Goal: Task Accomplishment & Management: Use online tool/utility

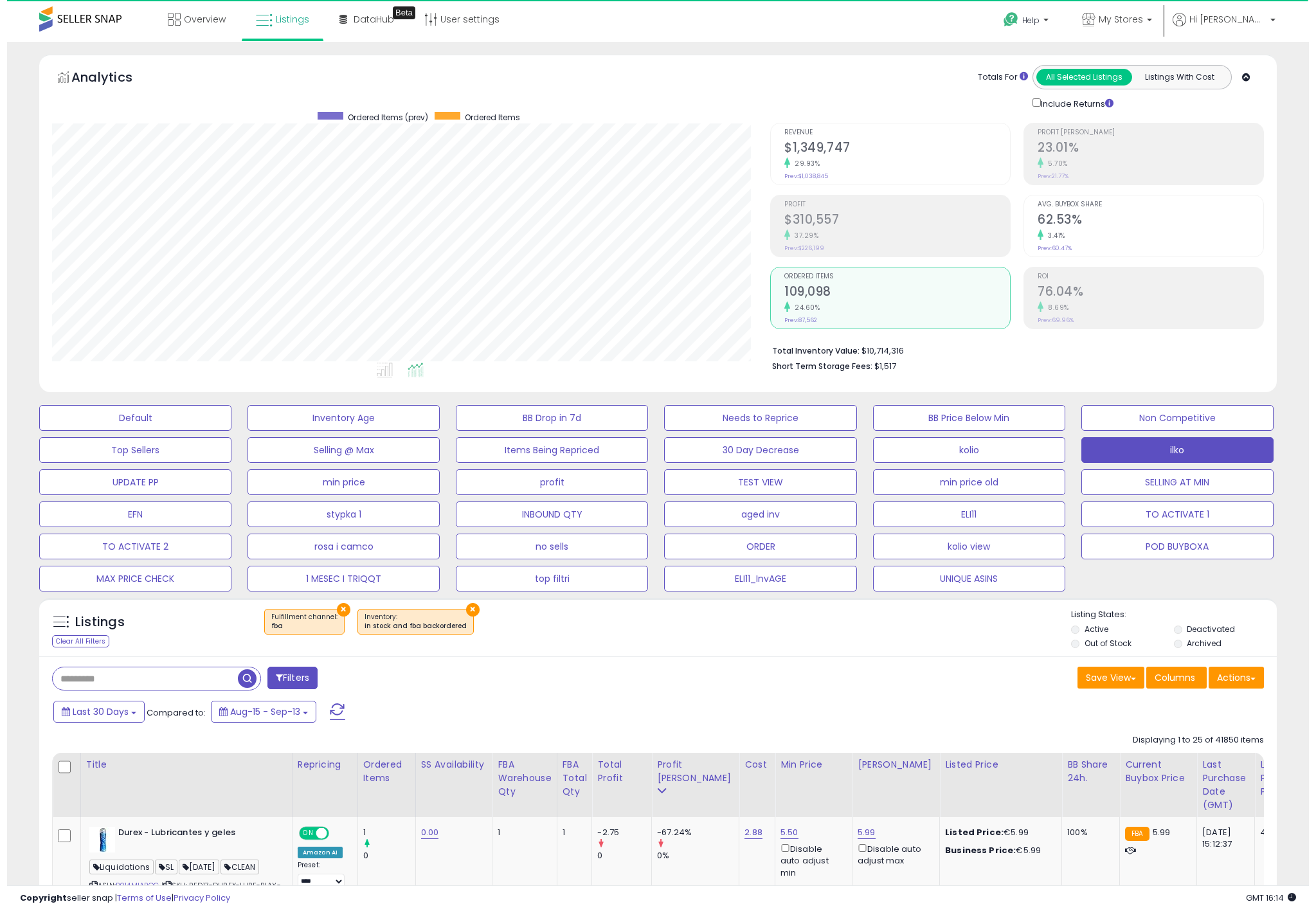
scroll to position [265, 718]
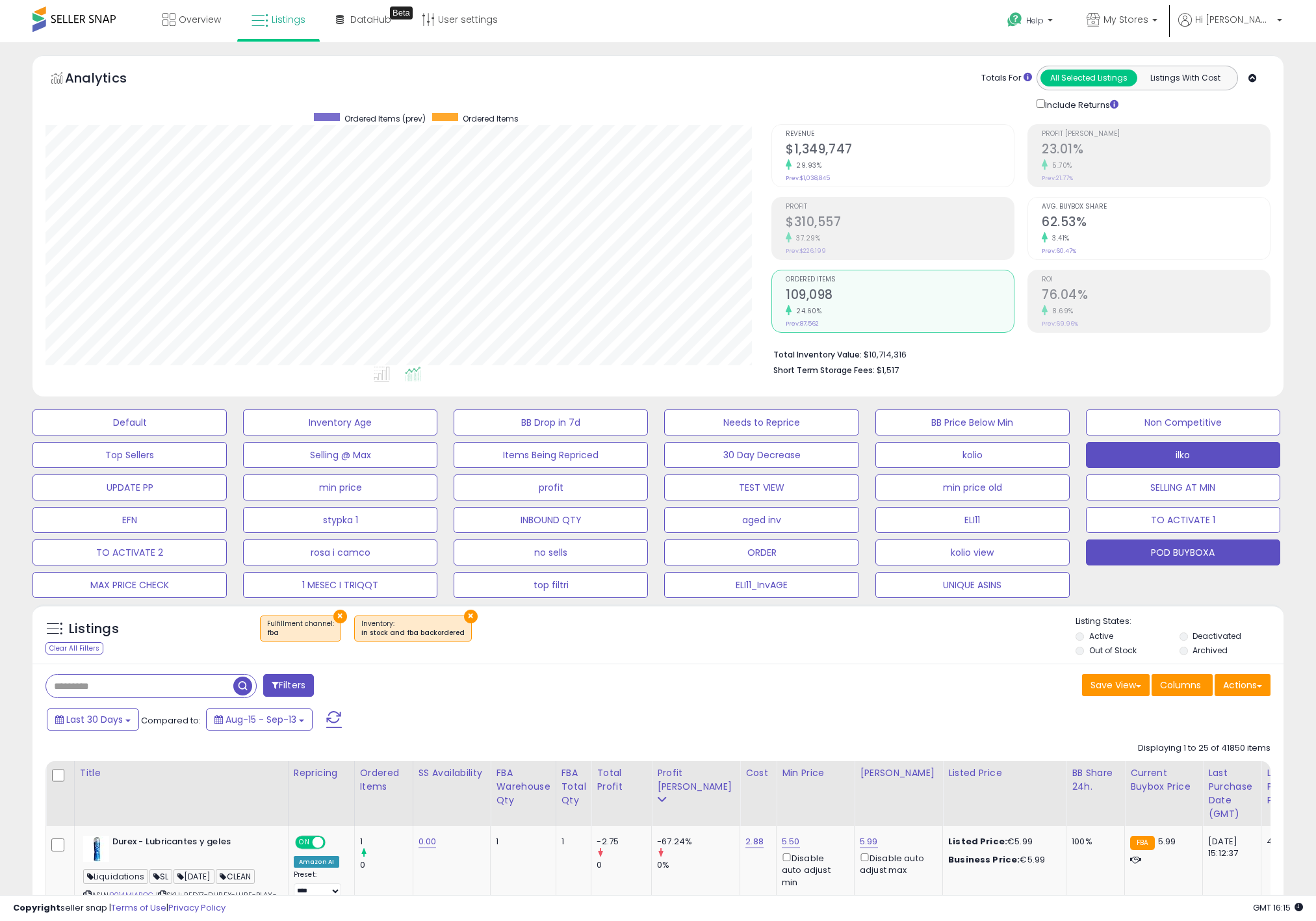
click at [1104, 553] on button "POD BUYBOXA" at bounding box center [1183, 553] width 194 height 26
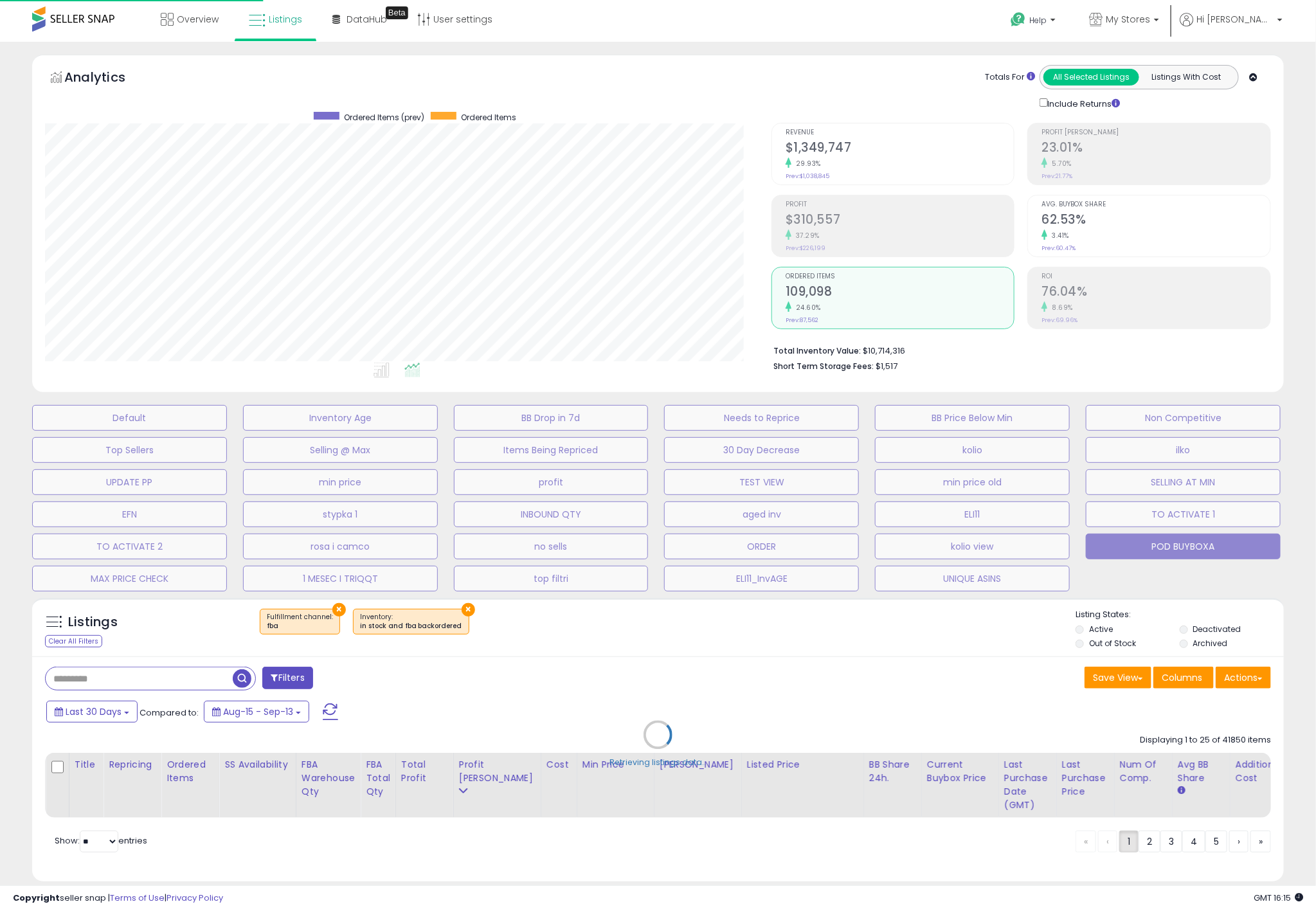
scroll to position [265, 725]
click at [1071, 319] on small "Prev: 69.96%" at bounding box center [1059, 320] width 36 height 7
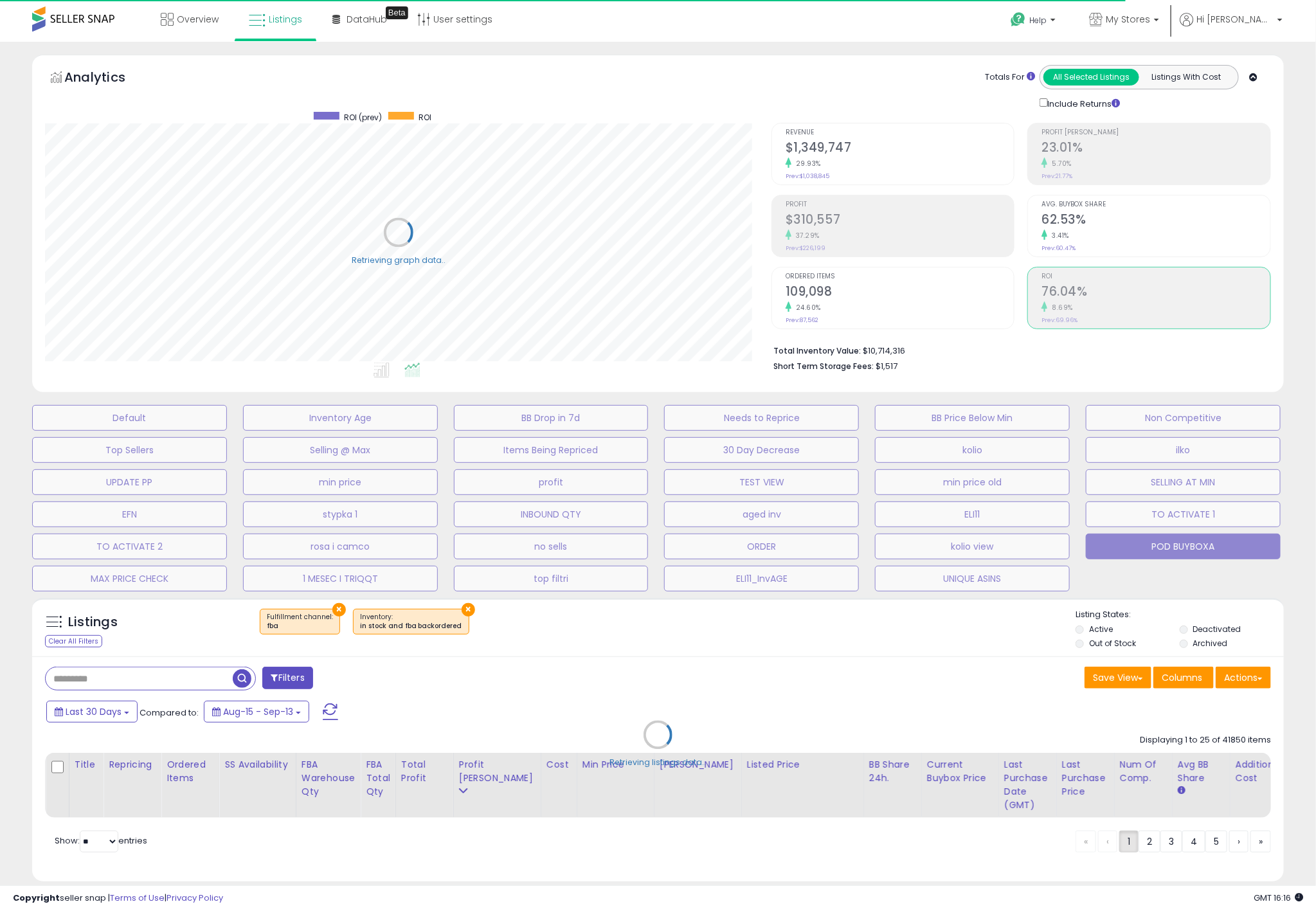
scroll to position [642552, 642151]
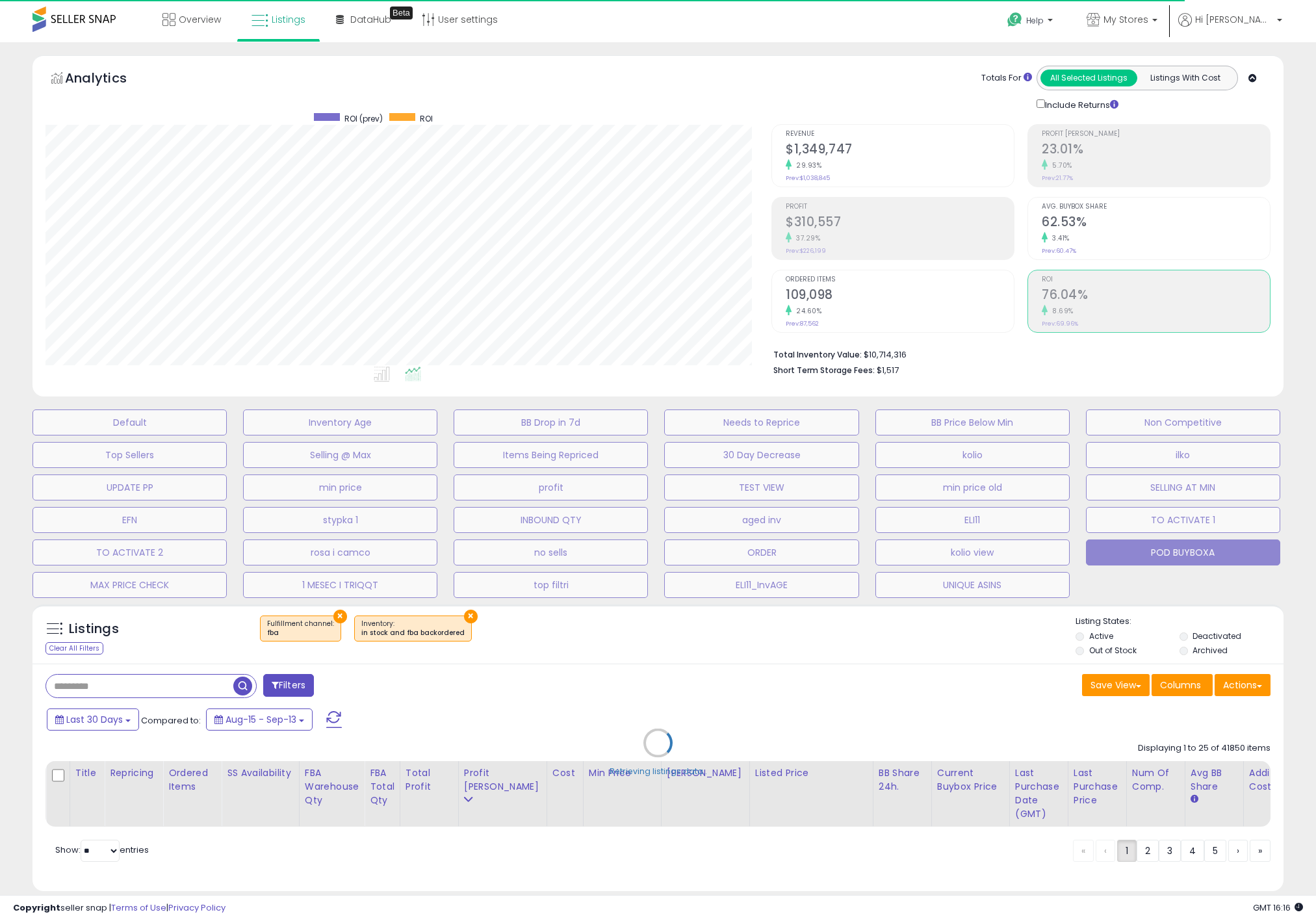
click at [849, 284] on div "Ordered Items 109,098 24.60% Prev: 87,562" at bounding box center [900, 299] width 228 height 59
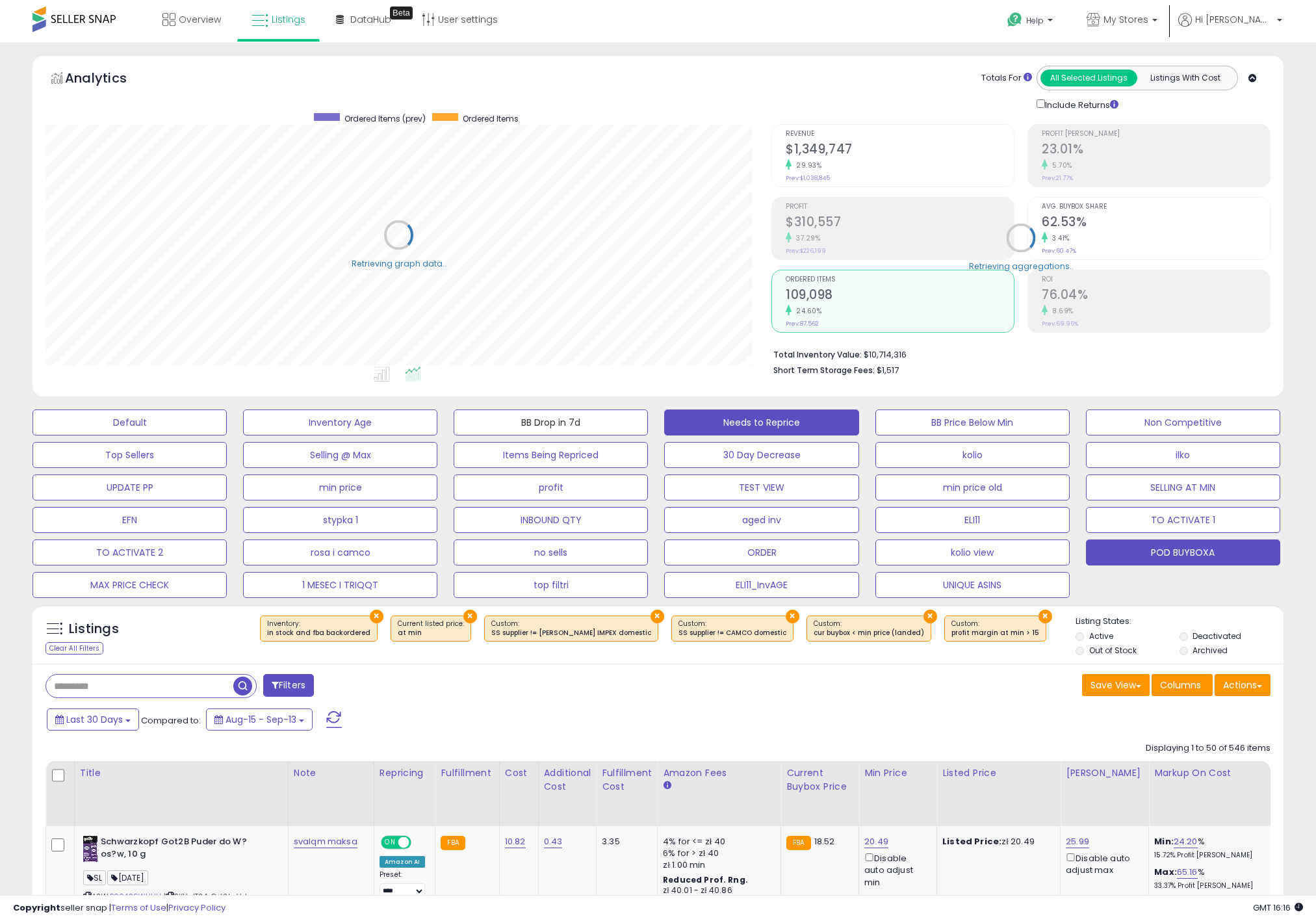
drag, startPoint x: 596, startPoint y: 427, endPoint x: 688, endPoint y: 428, distance: 92.0
click at [597, 427] on button "BB Drop in 7d" at bounding box center [551, 422] width 194 height 26
click at [751, 408] on div "Default Inventory Age BB Drop in 7d Needs to Reprice BB Price Below Min Non Com…" at bounding box center [658, 501] width 1283 height 195
click at [800, 482] on div "Default Inventory Age BB Drop in 7d Needs to Reprice BB Price Below Min Non Com…" at bounding box center [658, 501] width 1283 height 195
click at [926, 446] on div "Default Inventory Age BB Drop in 7d Needs to Reprice BB Price Below Min Non Com…" at bounding box center [658, 501] width 1283 height 195
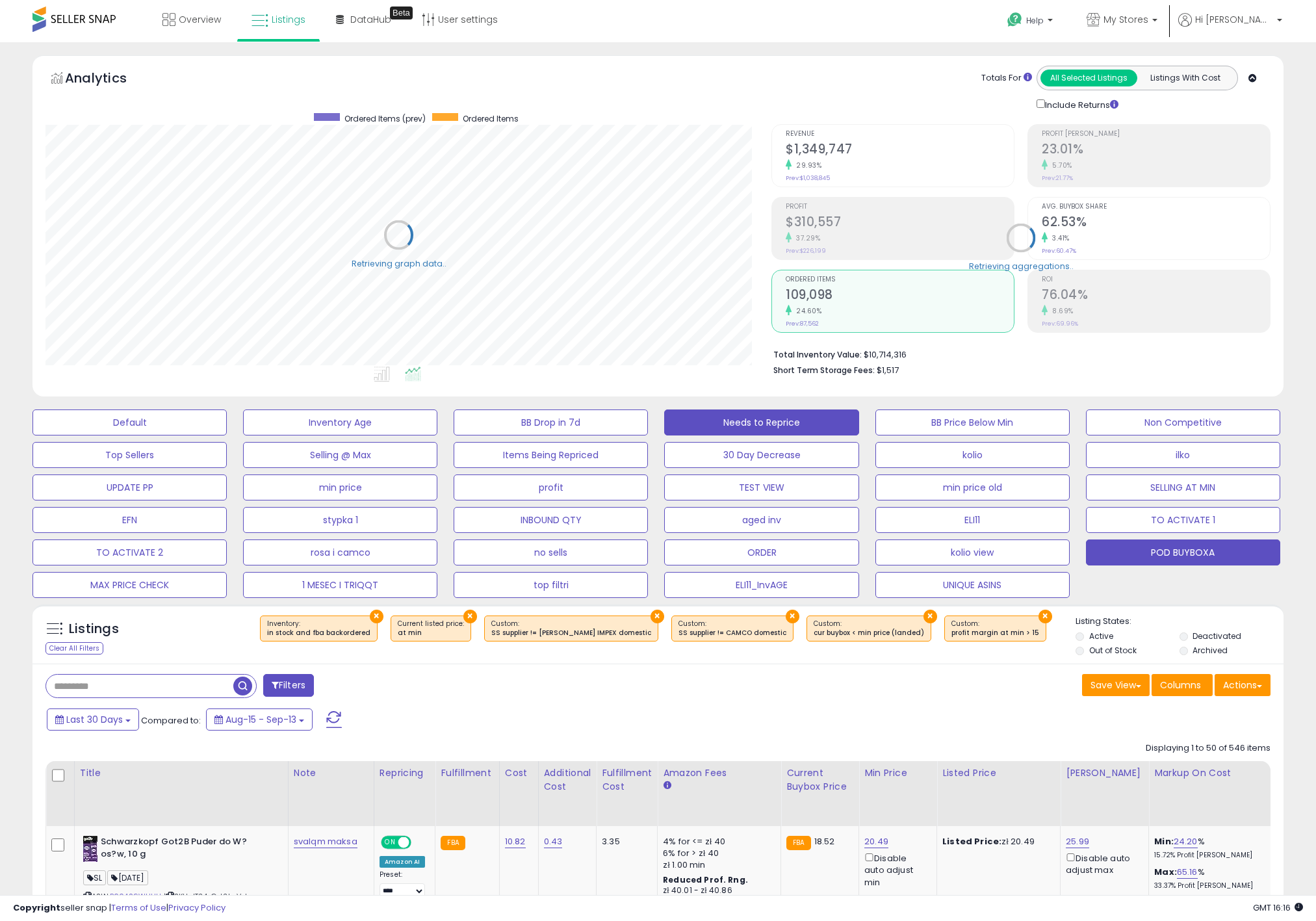
click at [981, 469] on div "Default Inventory Age BB Drop in 7d Needs to Reprice BB Price Below Min Non Com…" at bounding box center [658, 501] width 1283 height 195
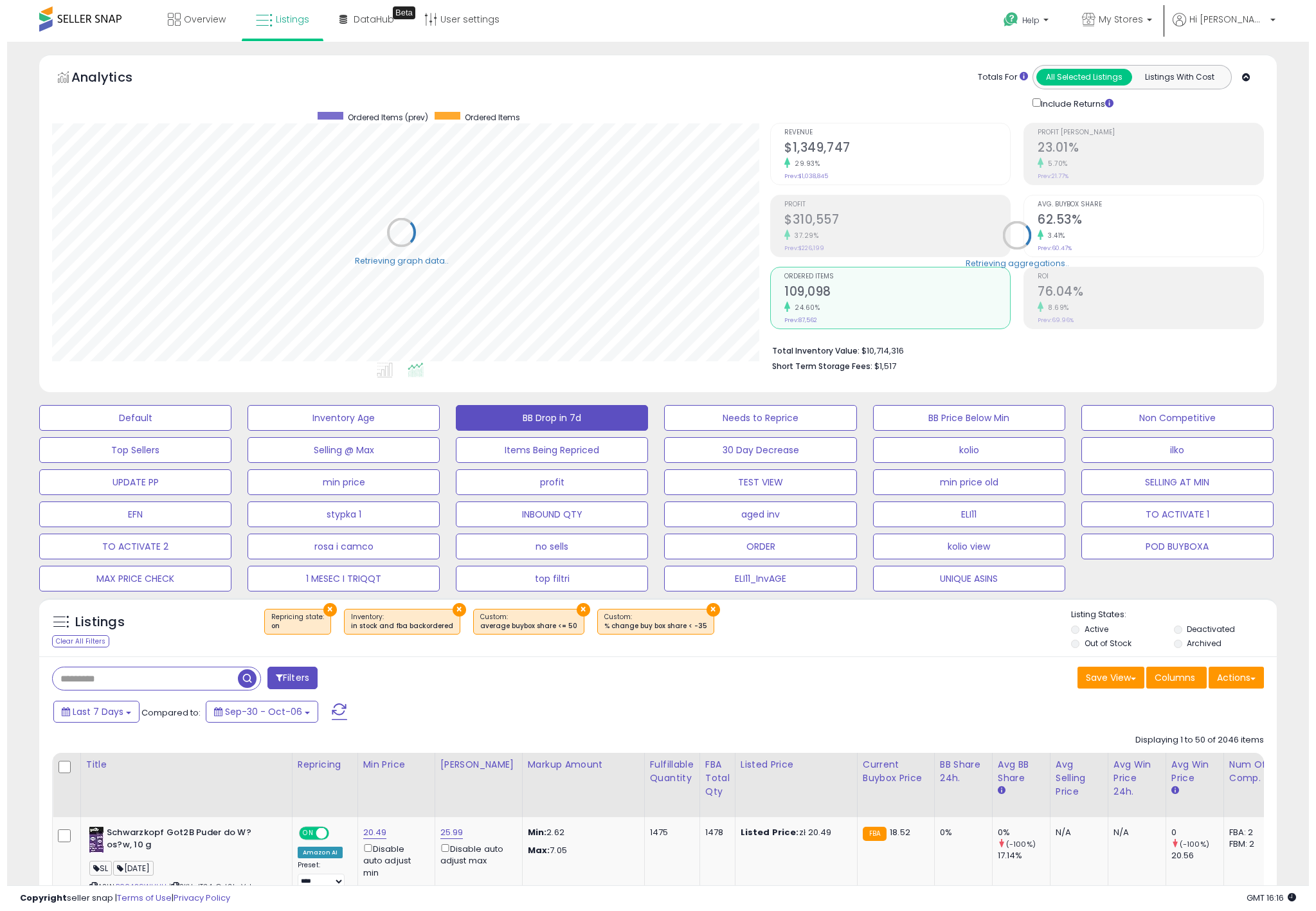
scroll to position [265, 718]
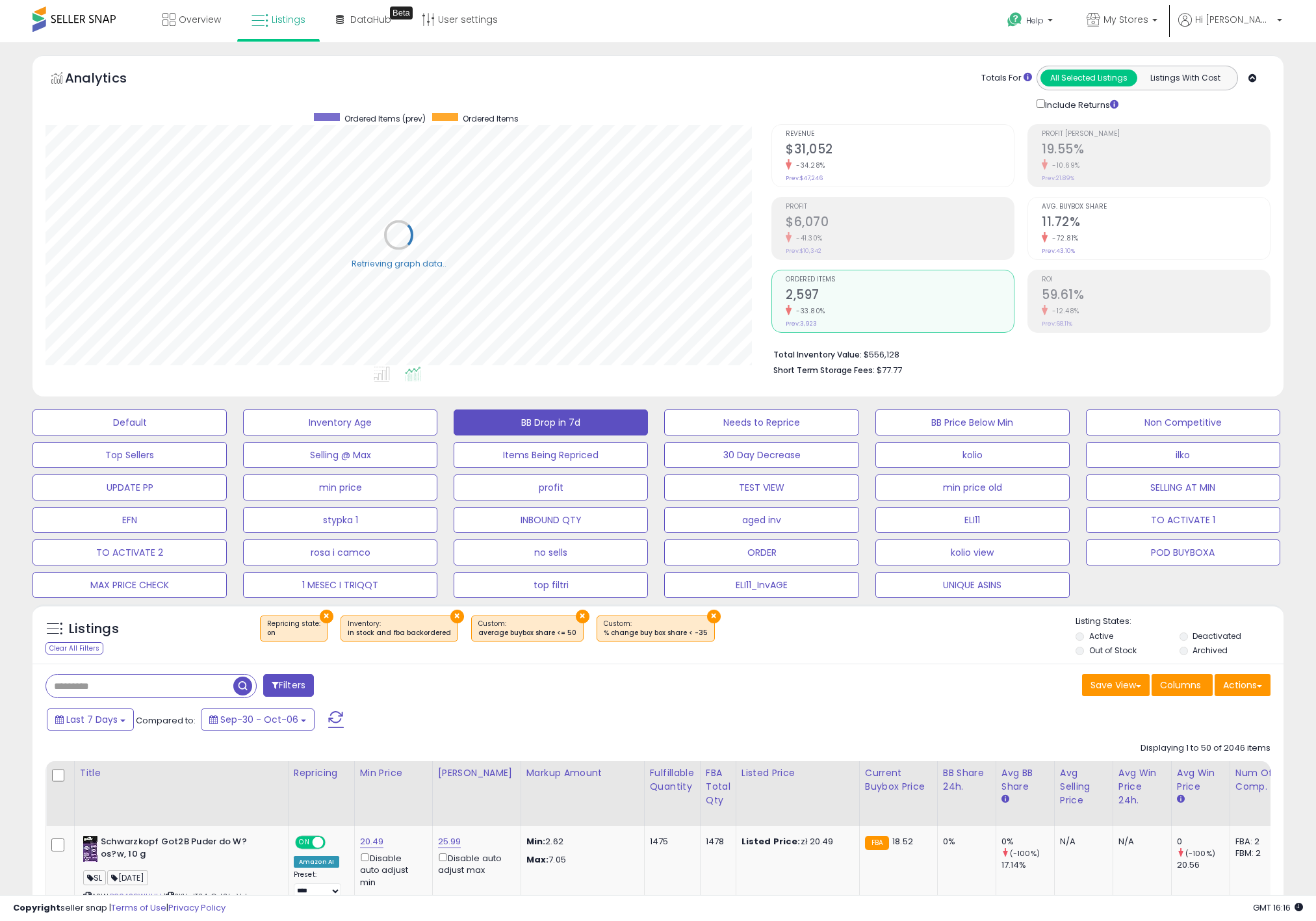
click at [807, 568] on div "Default Inventory Age BB Drop in 7d Needs to Reprice BB Price Below Min Non Com…" at bounding box center [658, 501] width 1283 height 195
click at [868, 568] on div "Default Inventory Age BB Drop in 7d Needs to Reprice BB Price Below Min Non Com…" at bounding box center [658, 501] width 1283 height 195
click at [815, 576] on button "ELI11_InvAGE" at bounding box center [761, 585] width 194 height 26
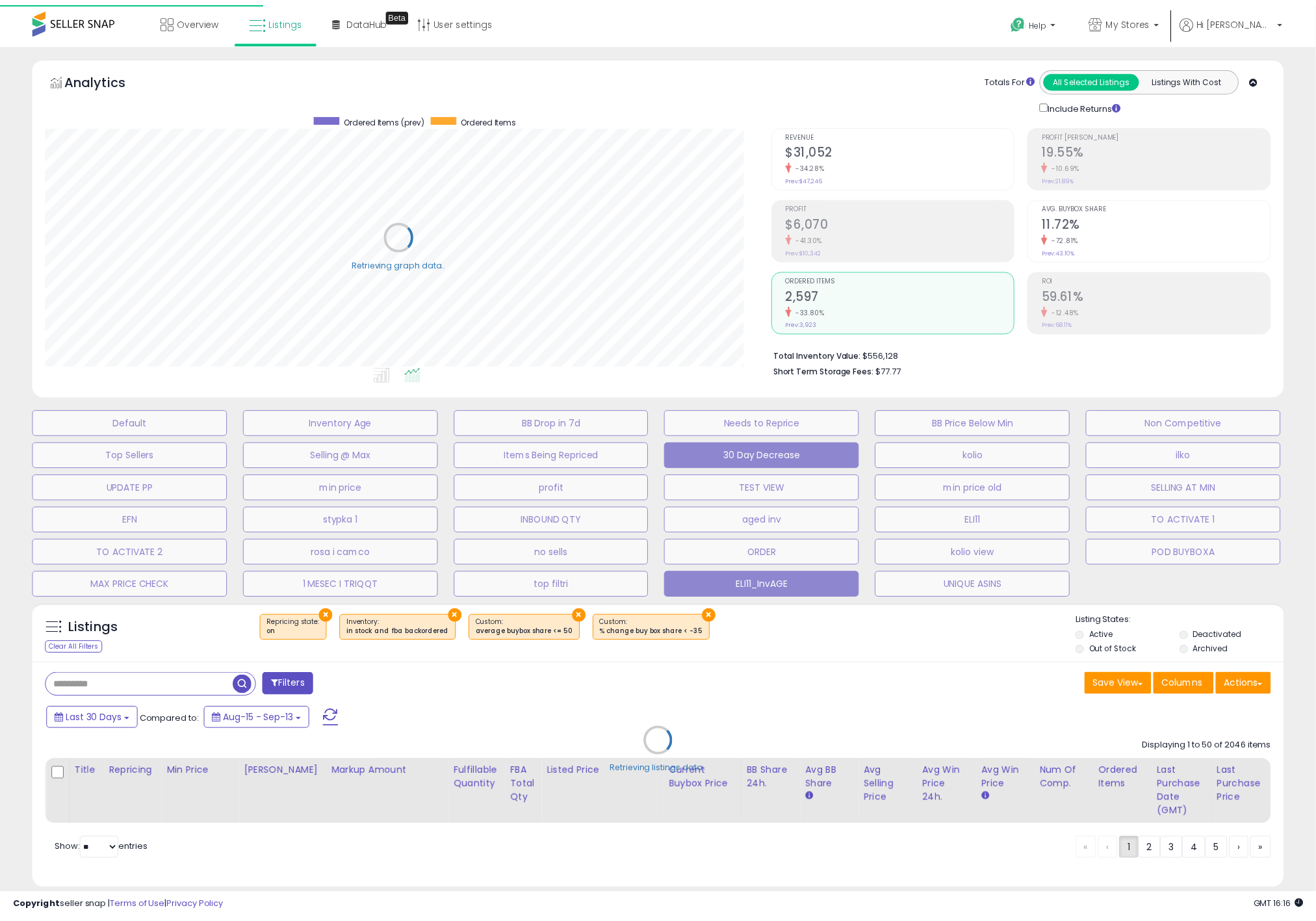
scroll to position [267, 733]
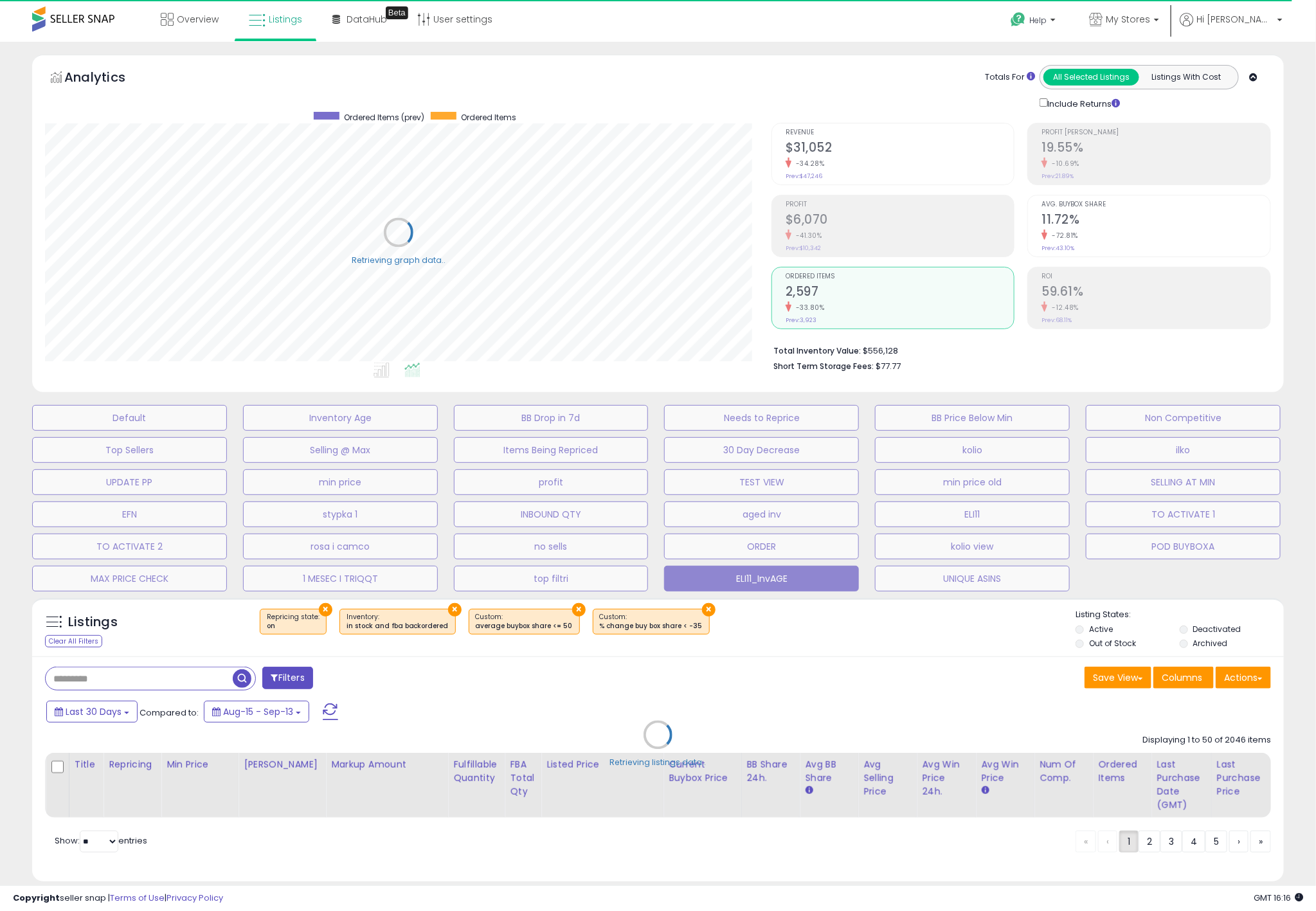
select select "**"
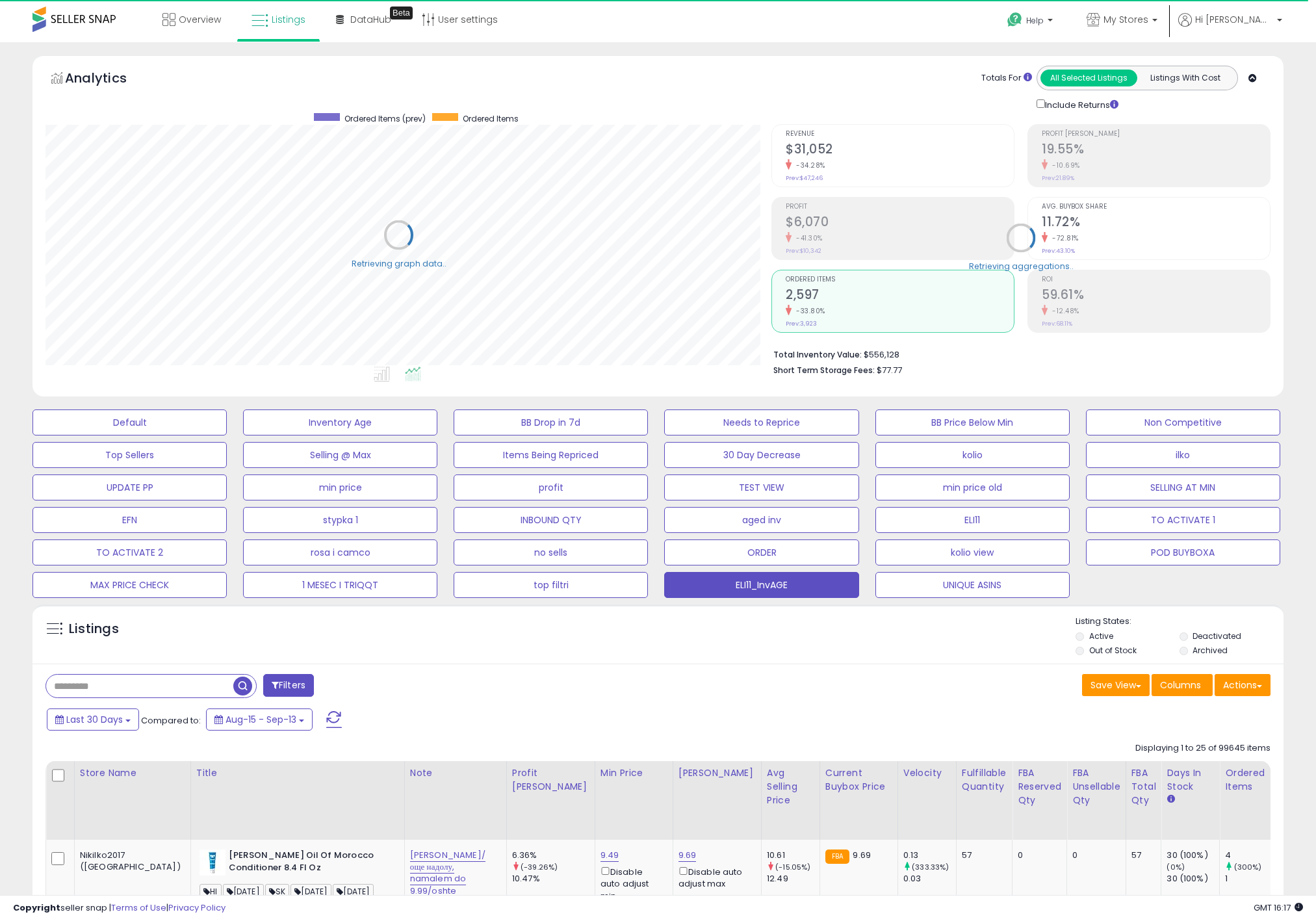
scroll to position [649605, 649142]
click at [1012, 835] on th "FBA Reserved Qty" at bounding box center [1040, 800] width 55 height 78
drag, startPoint x: 1216, startPoint y: 496, endPoint x: 1242, endPoint y: 489, distance: 26.9
click at [1242, 489] on div "Default Inventory Age BB Drop in 7d Needs to Reprice BB Price Below Min Non Com…" at bounding box center [658, 501] width 1283 height 195
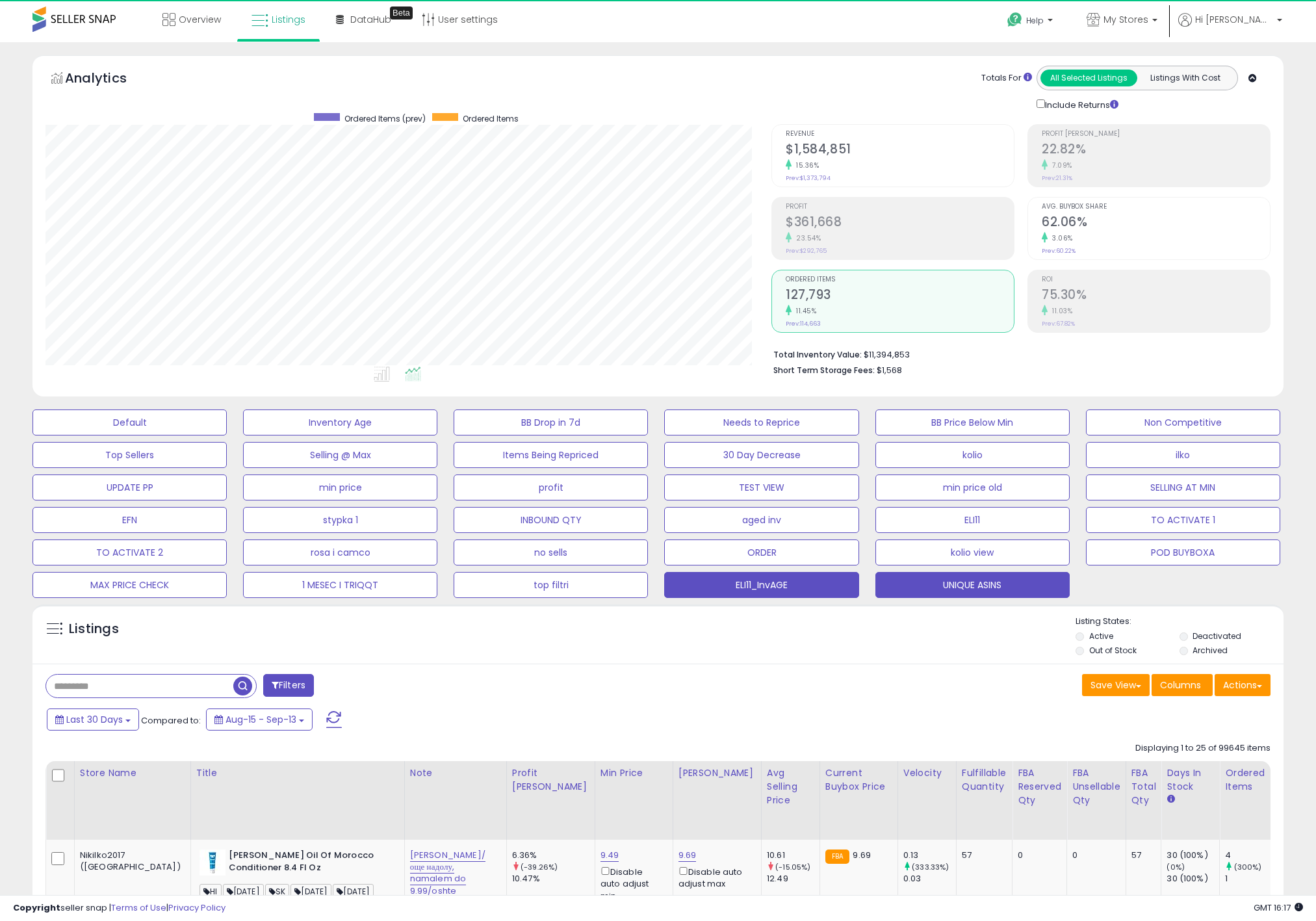
click at [901, 593] on button "UNIQUE ASINS" at bounding box center [972, 585] width 194 height 26
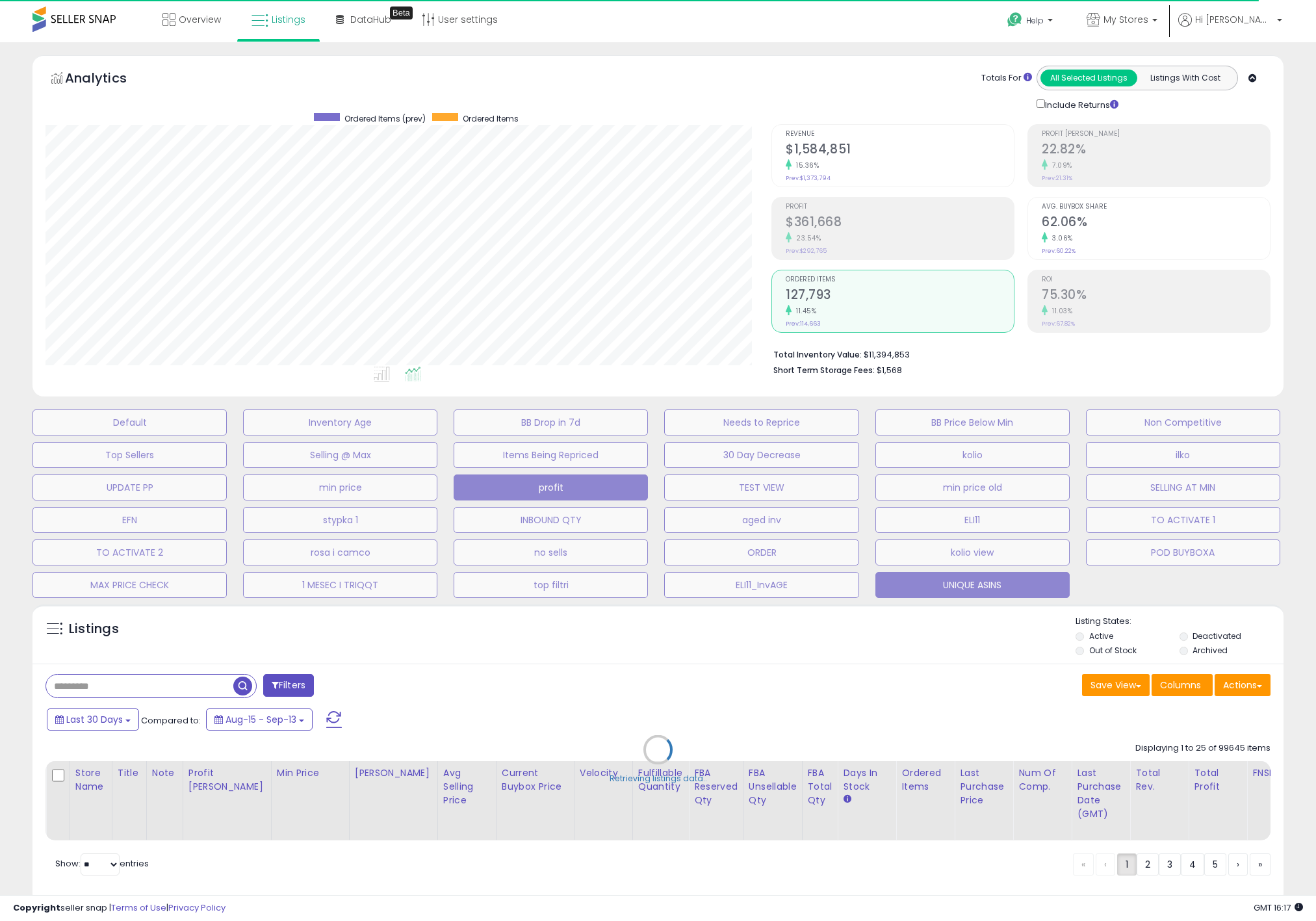
click at [599, 480] on button "profit" at bounding box center [551, 487] width 194 height 26
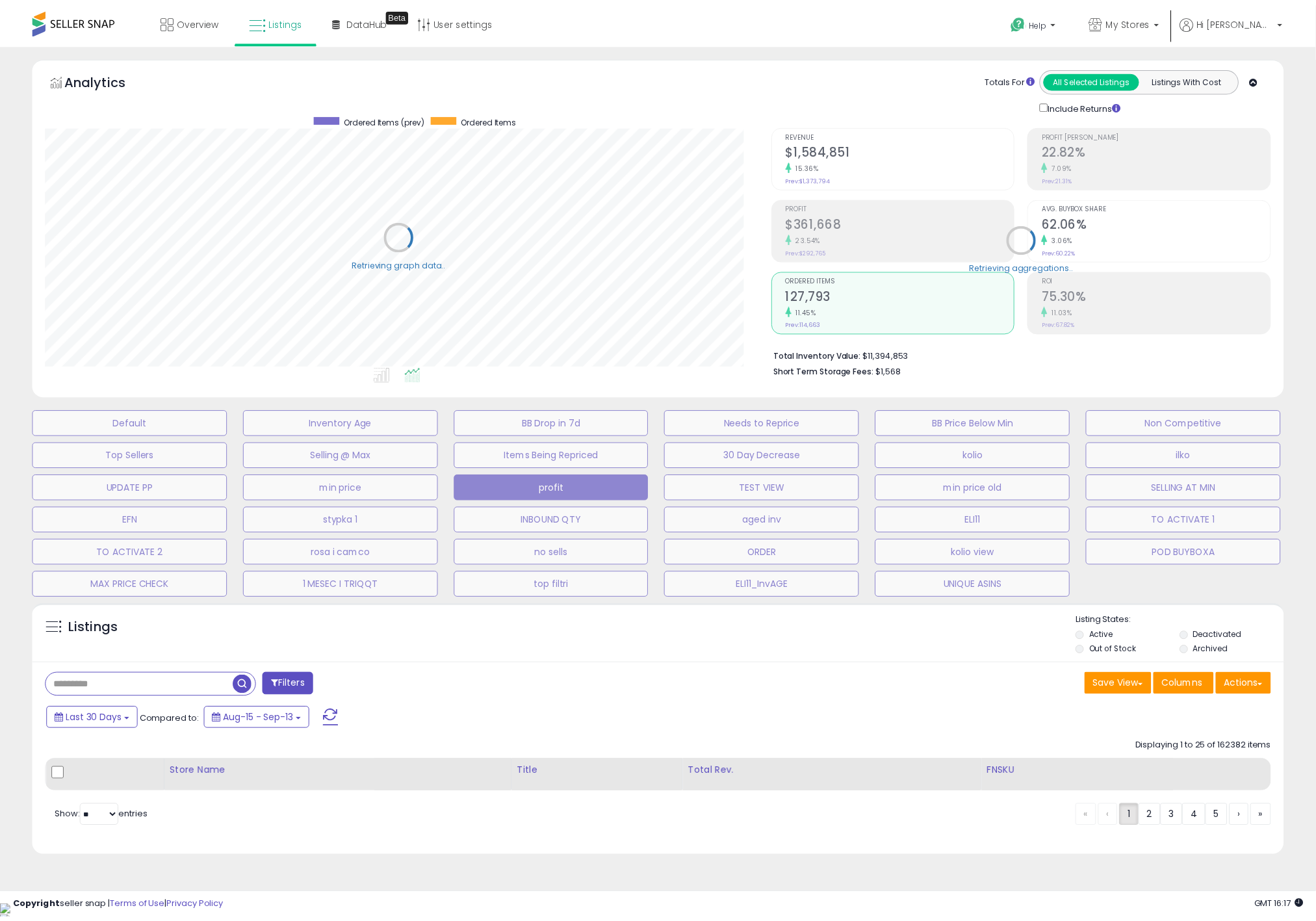
scroll to position [267, 733]
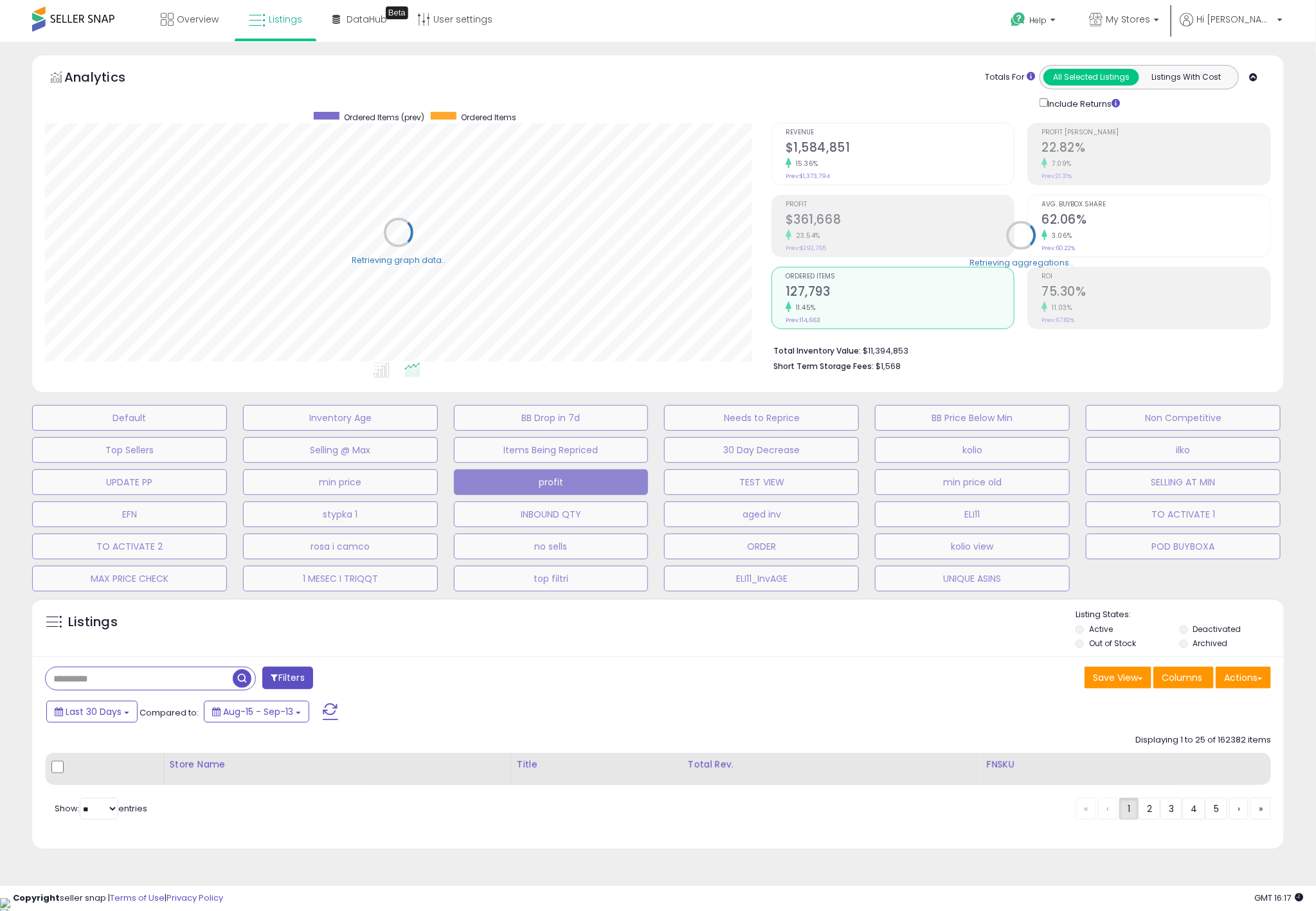
select select "**"
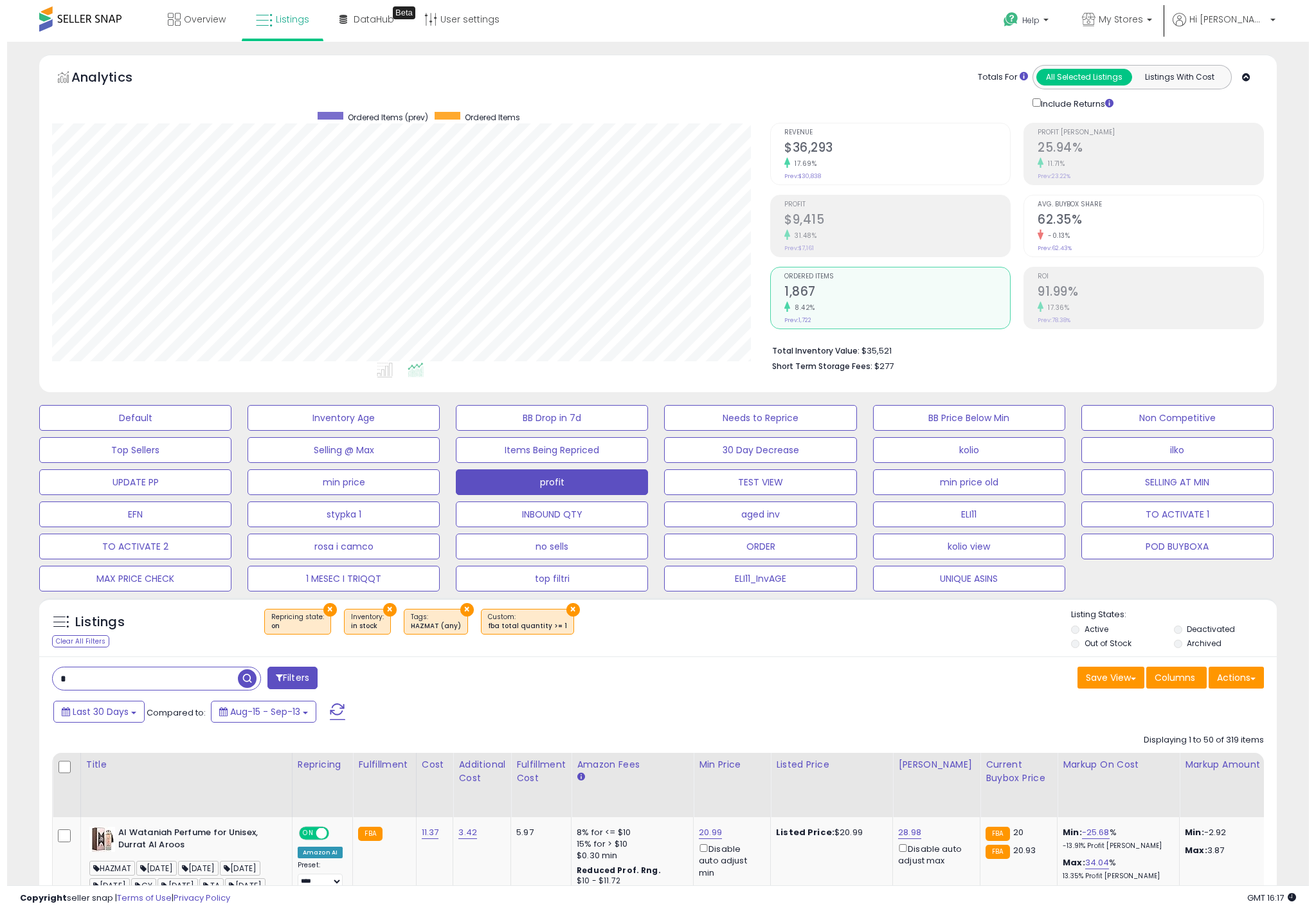
scroll to position [265, 718]
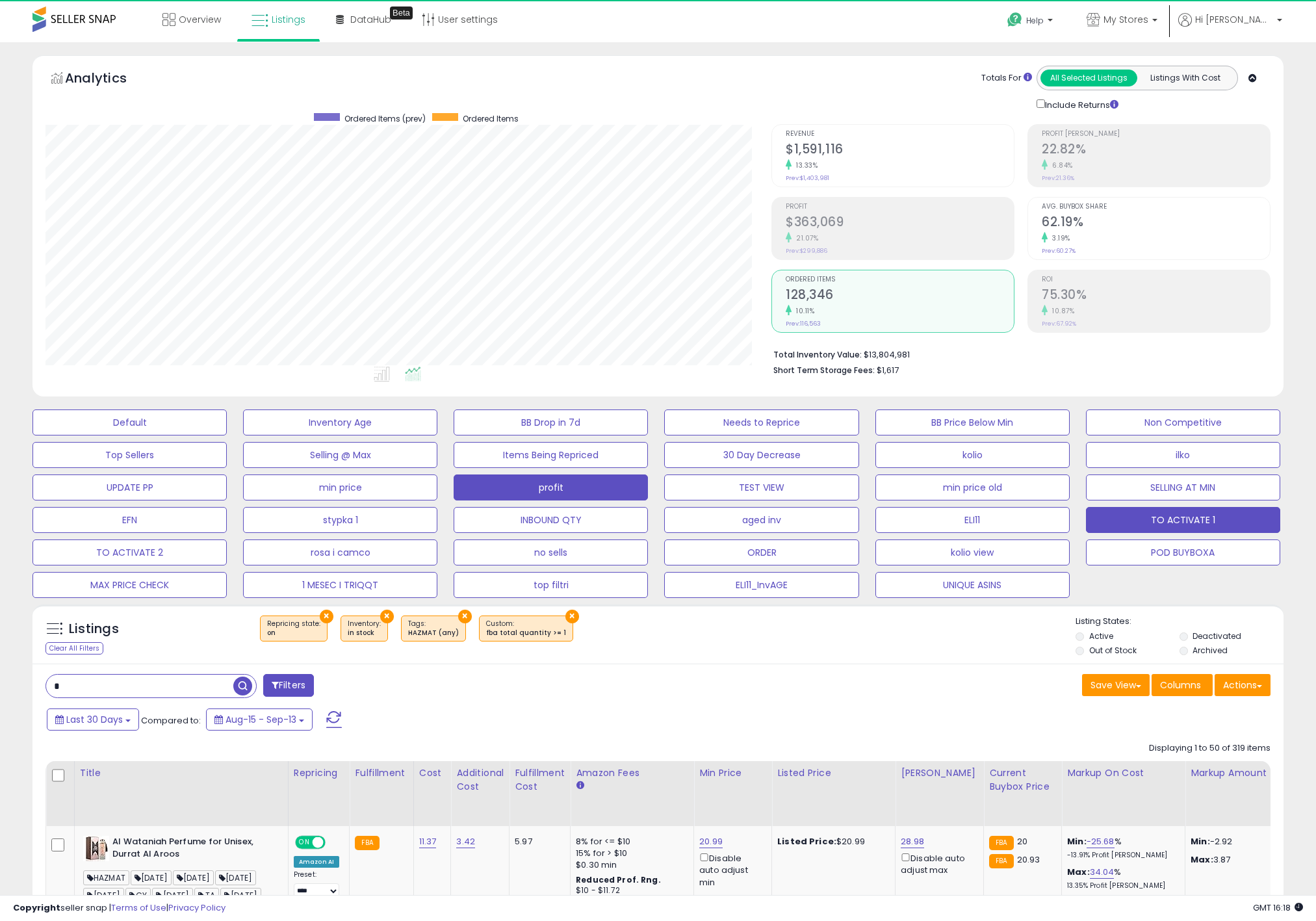
click at [1105, 528] on button "TO ACTIVATE 1" at bounding box center [1183, 520] width 194 height 26
click at [885, 472] on div "Default Inventory Age BB Drop in 7d Needs to Reprice BB Price Below Min Non Com…" at bounding box center [658, 501] width 1283 height 195
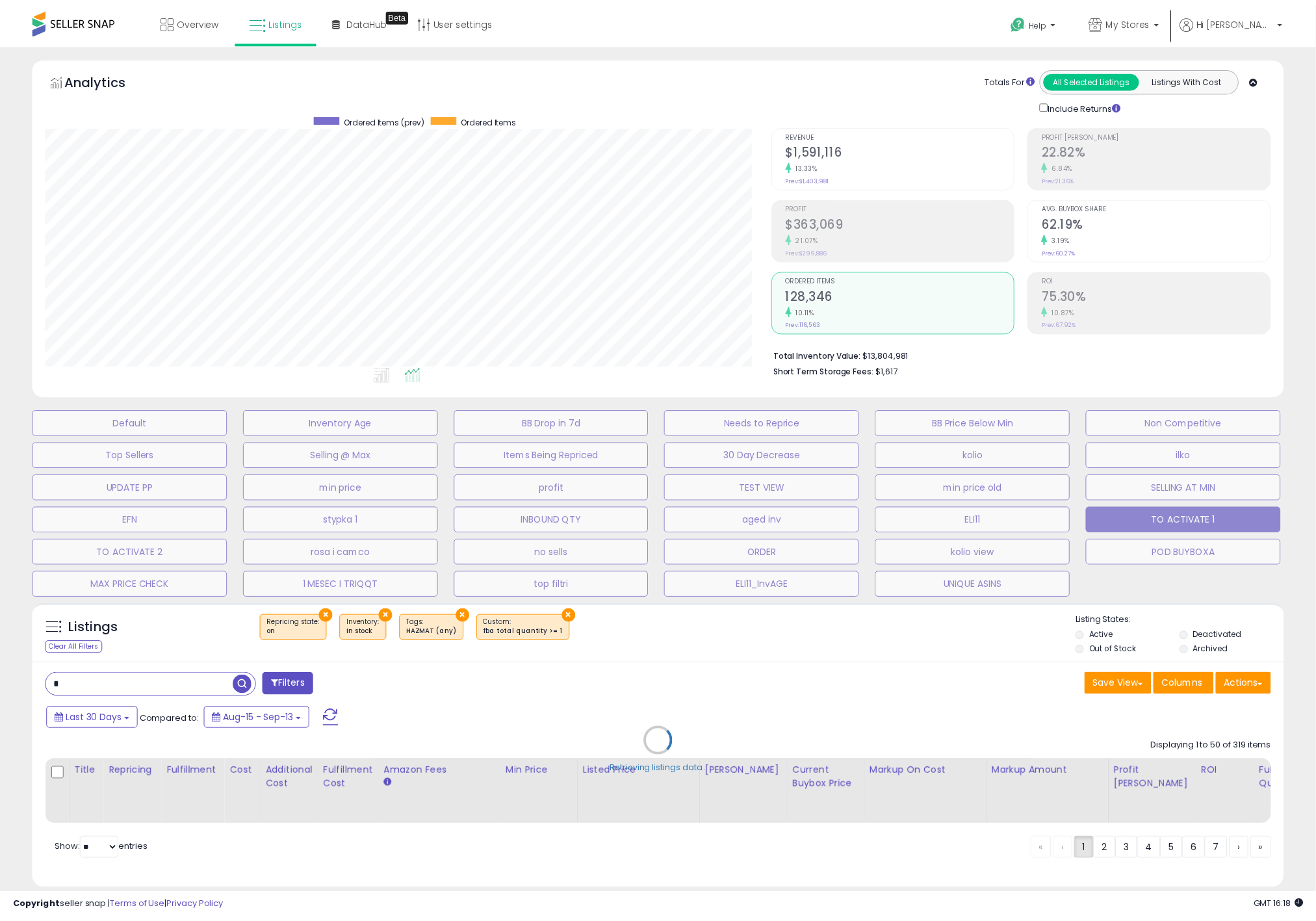
scroll to position [267, 733]
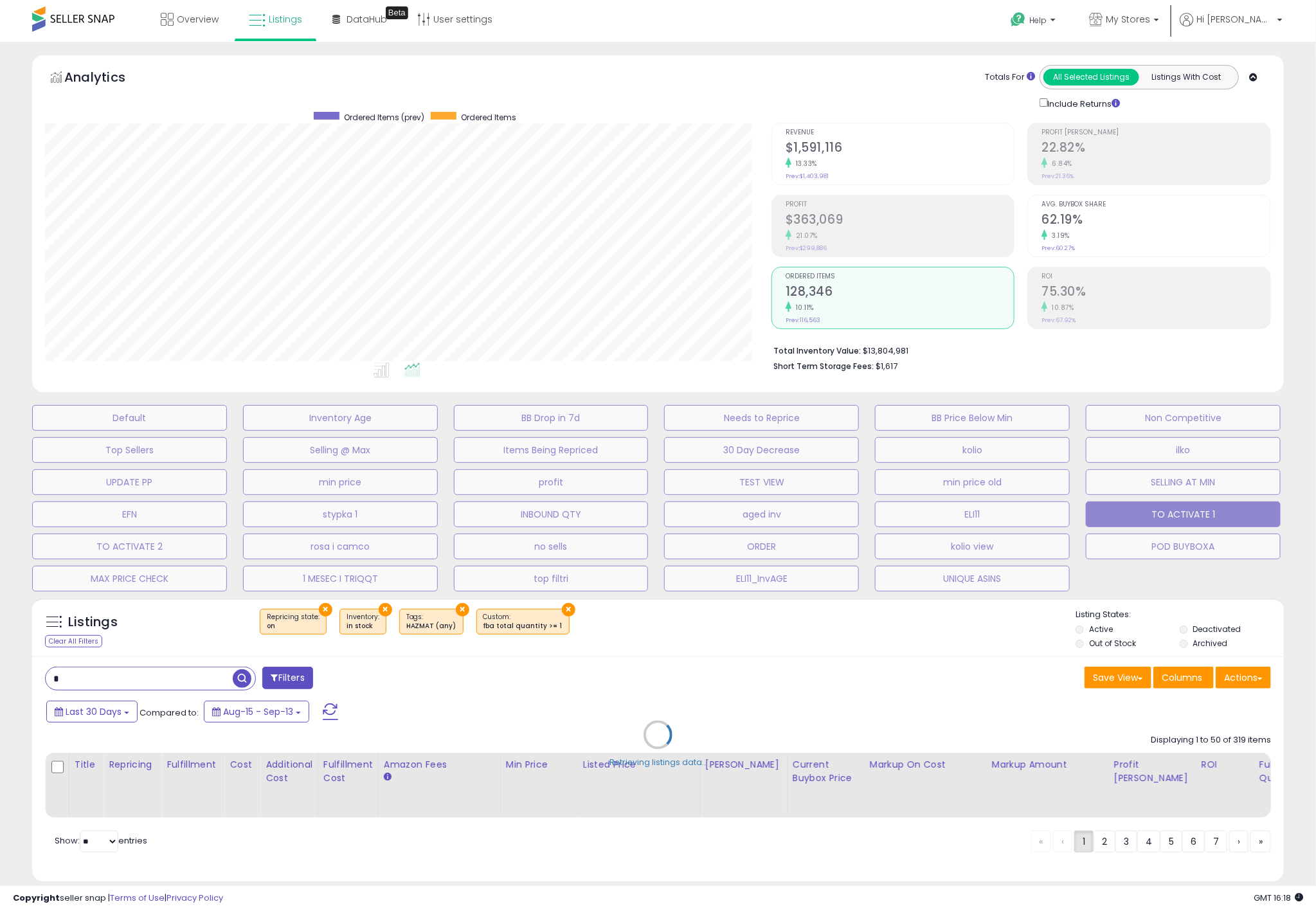
select select "**"
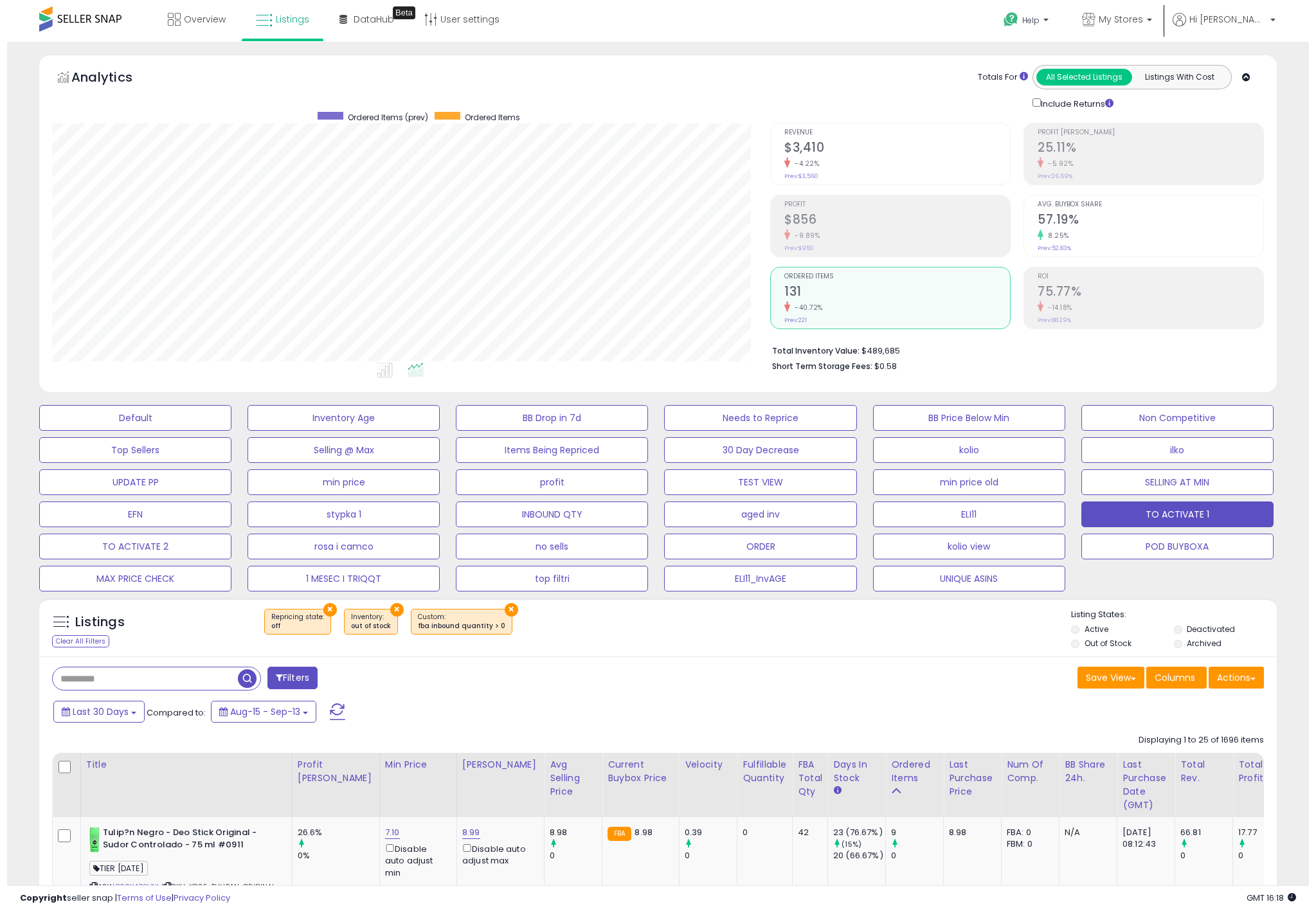
scroll to position [265, 718]
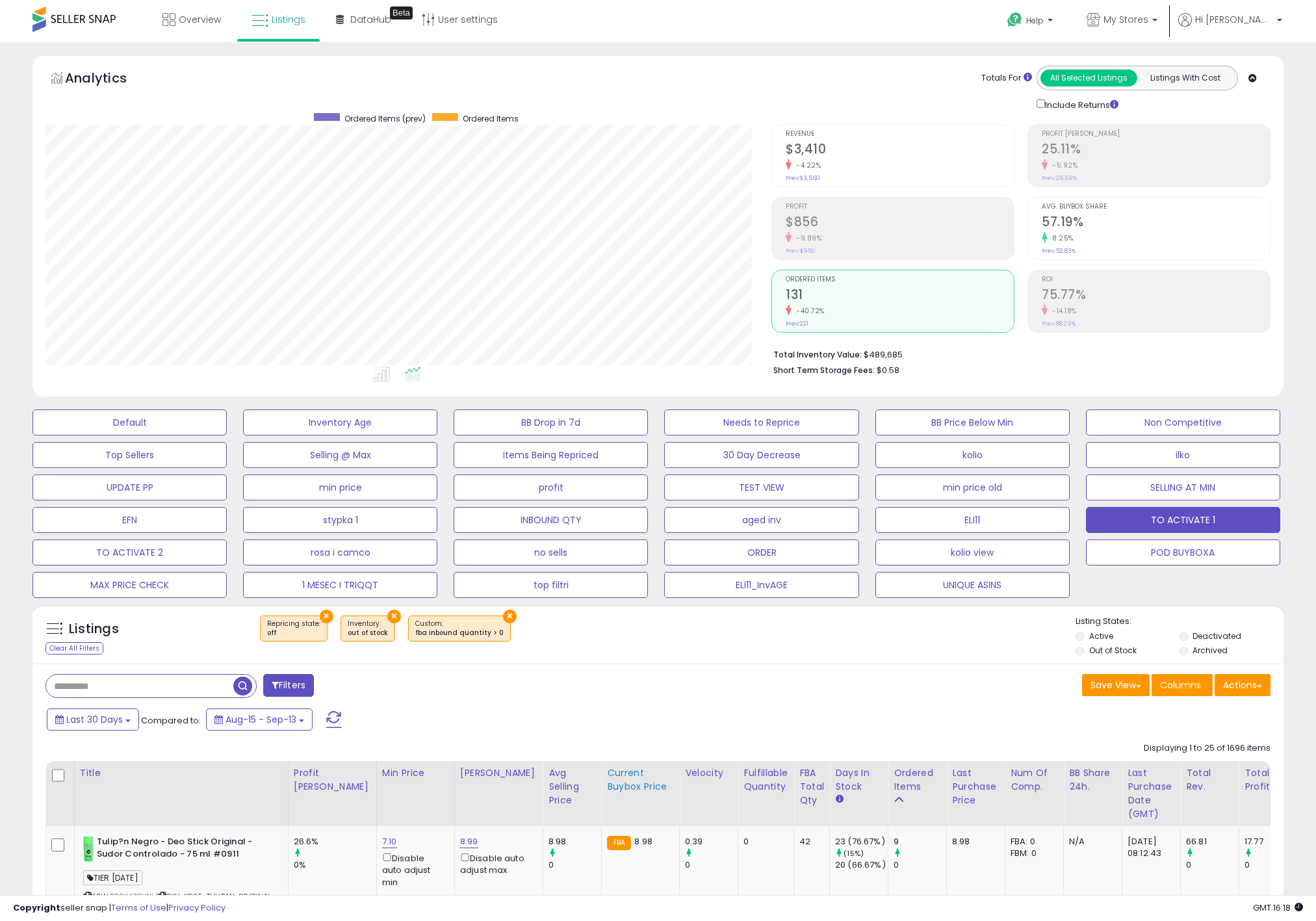
click at [609, 769] on div "Current Buybox Price" at bounding box center [641, 780] width 67 height 27
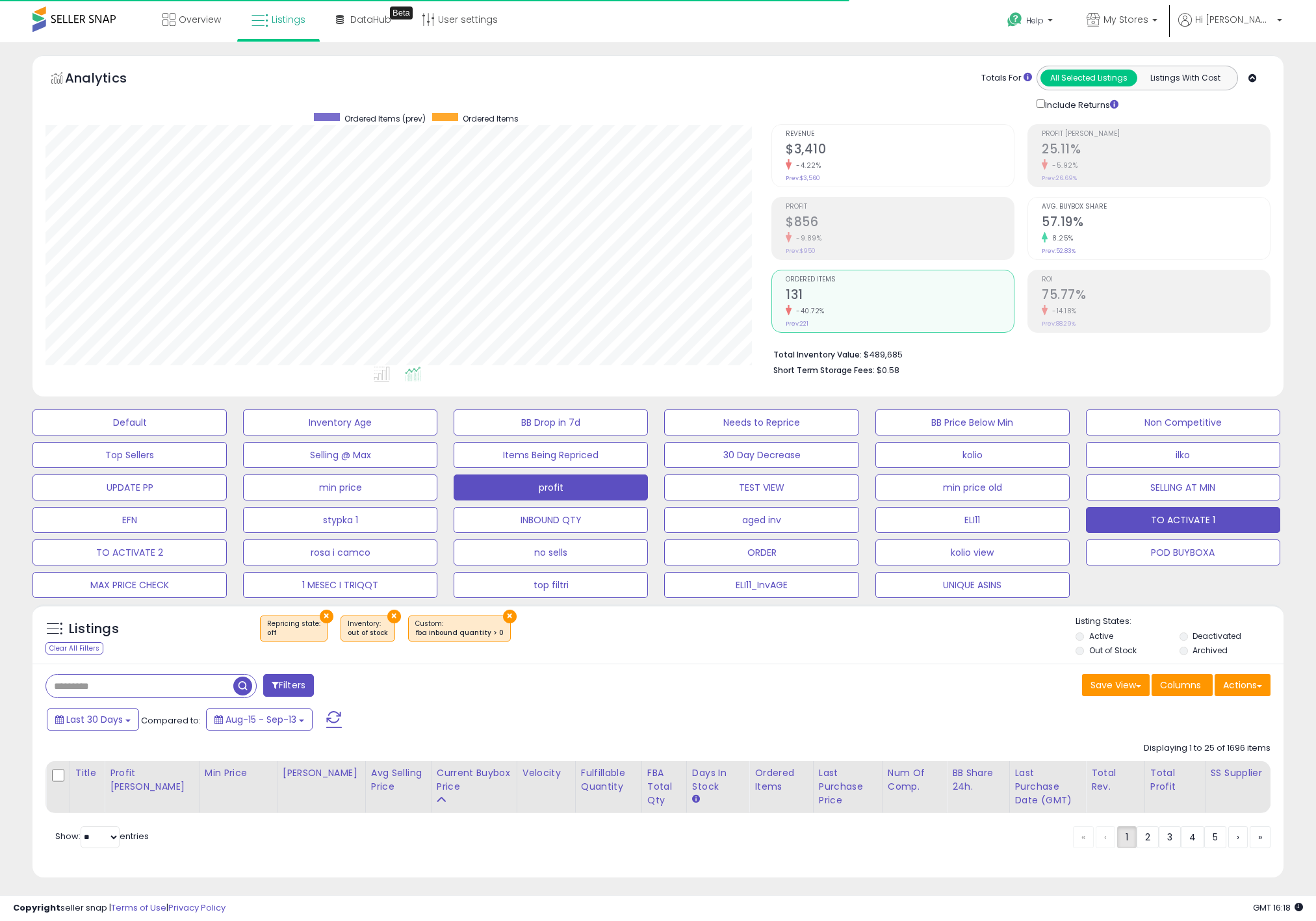
click at [624, 496] on button "profit" at bounding box center [551, 487] width 194 height 26
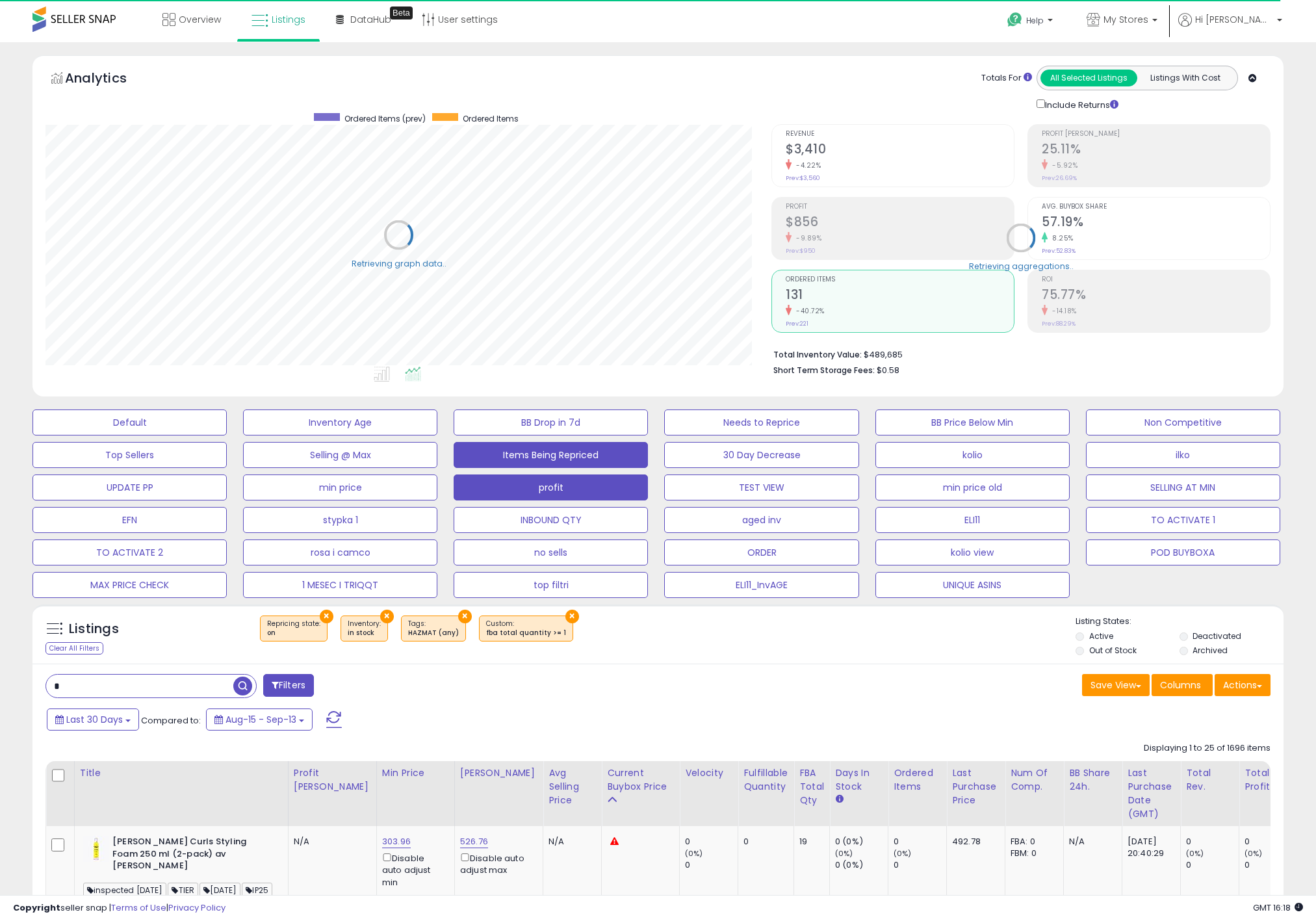
scroll to position [649605, 649142]
click at [405, 405] on div "Default Inventory Age BB Drop in 7d Needs to Reprice BB Price Below Min Non Com…" at bounding box center [658, 501] width 1283 height 195
click at [293, 455] on div "Default Inventory Age BB Drop in 7d Needs to Reprice BB Price Below Min Non Com…" at bounding box center [658, 501] width 1283 height 195
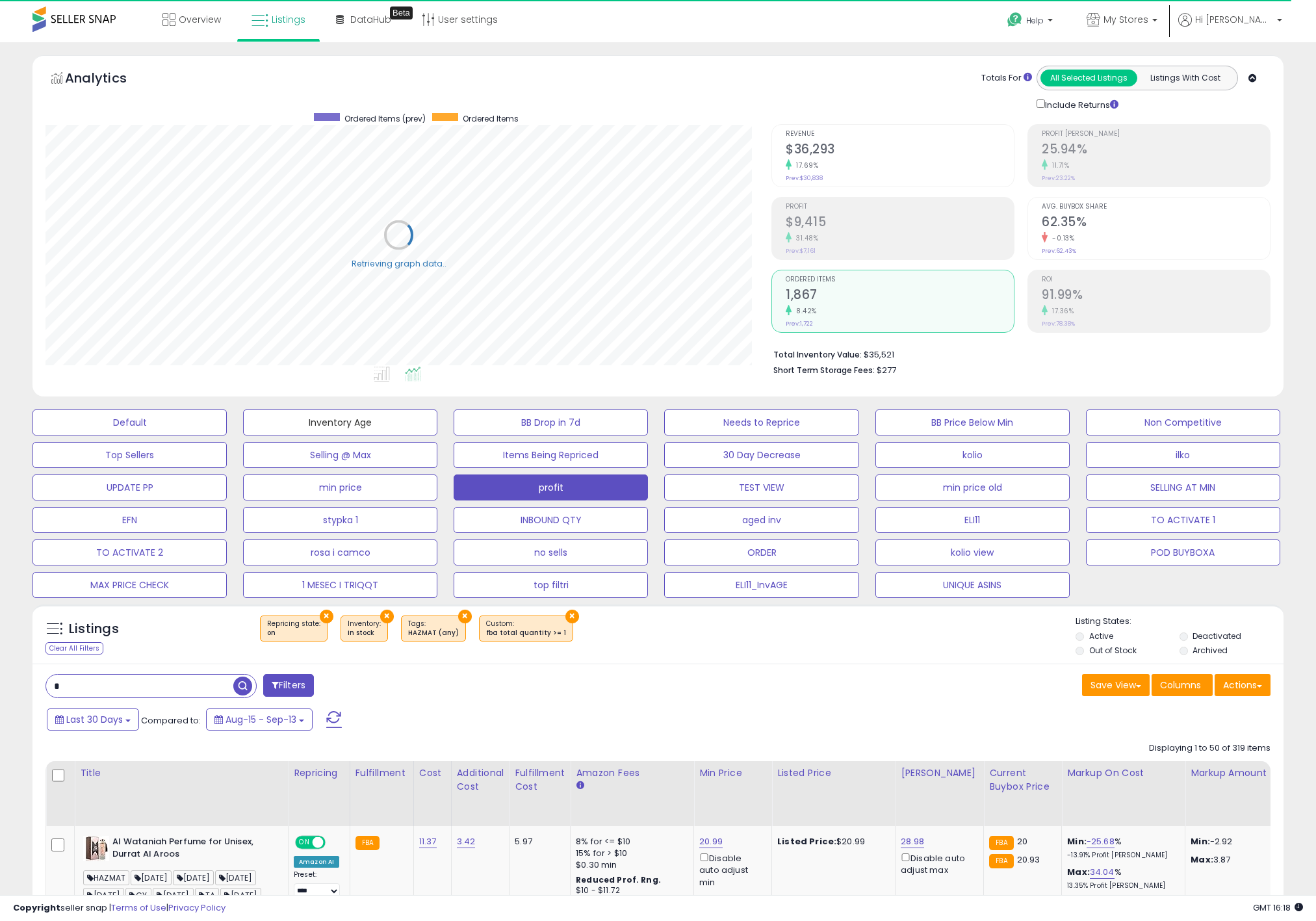
select select "**"
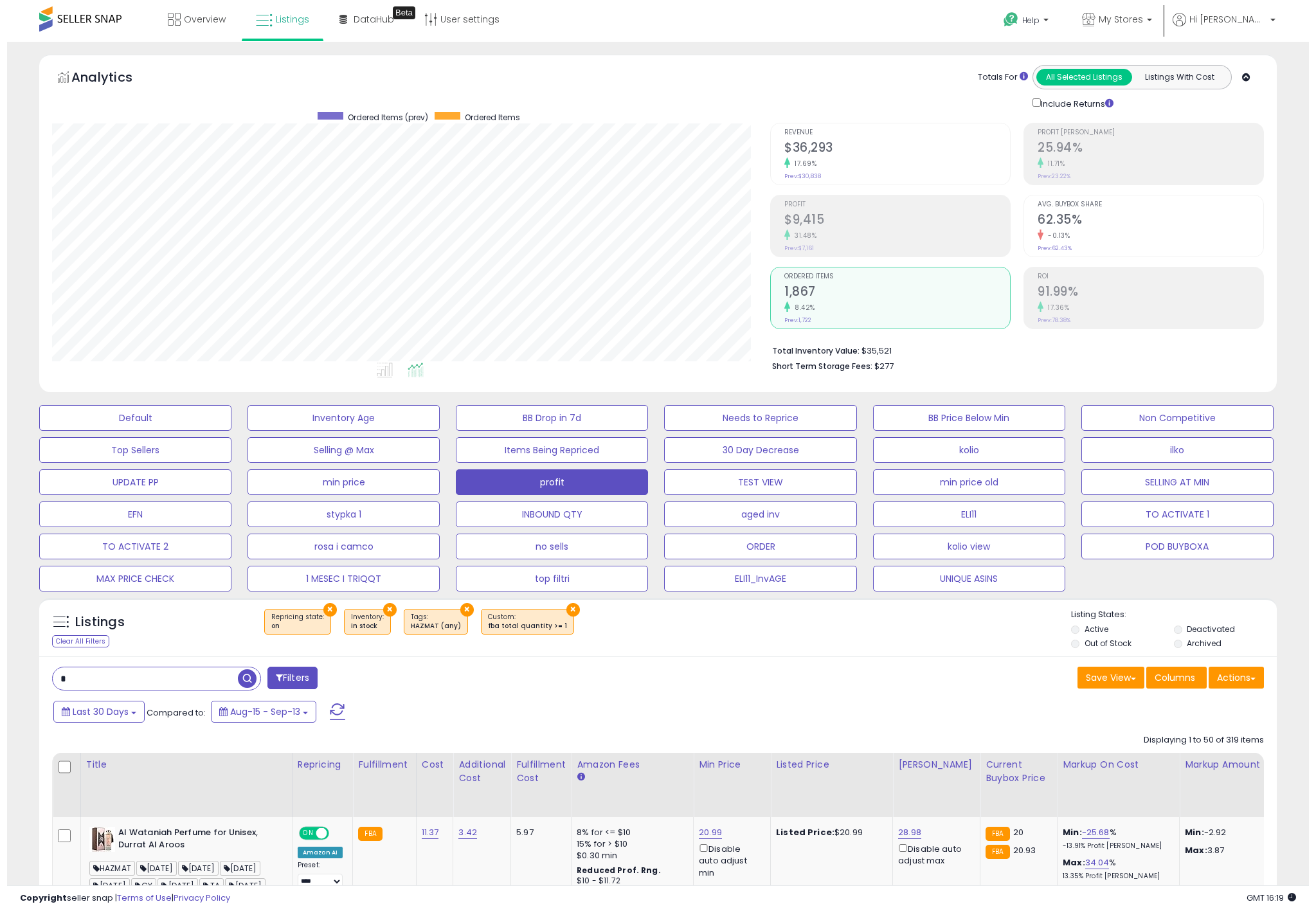
scroll to position [265, 718]
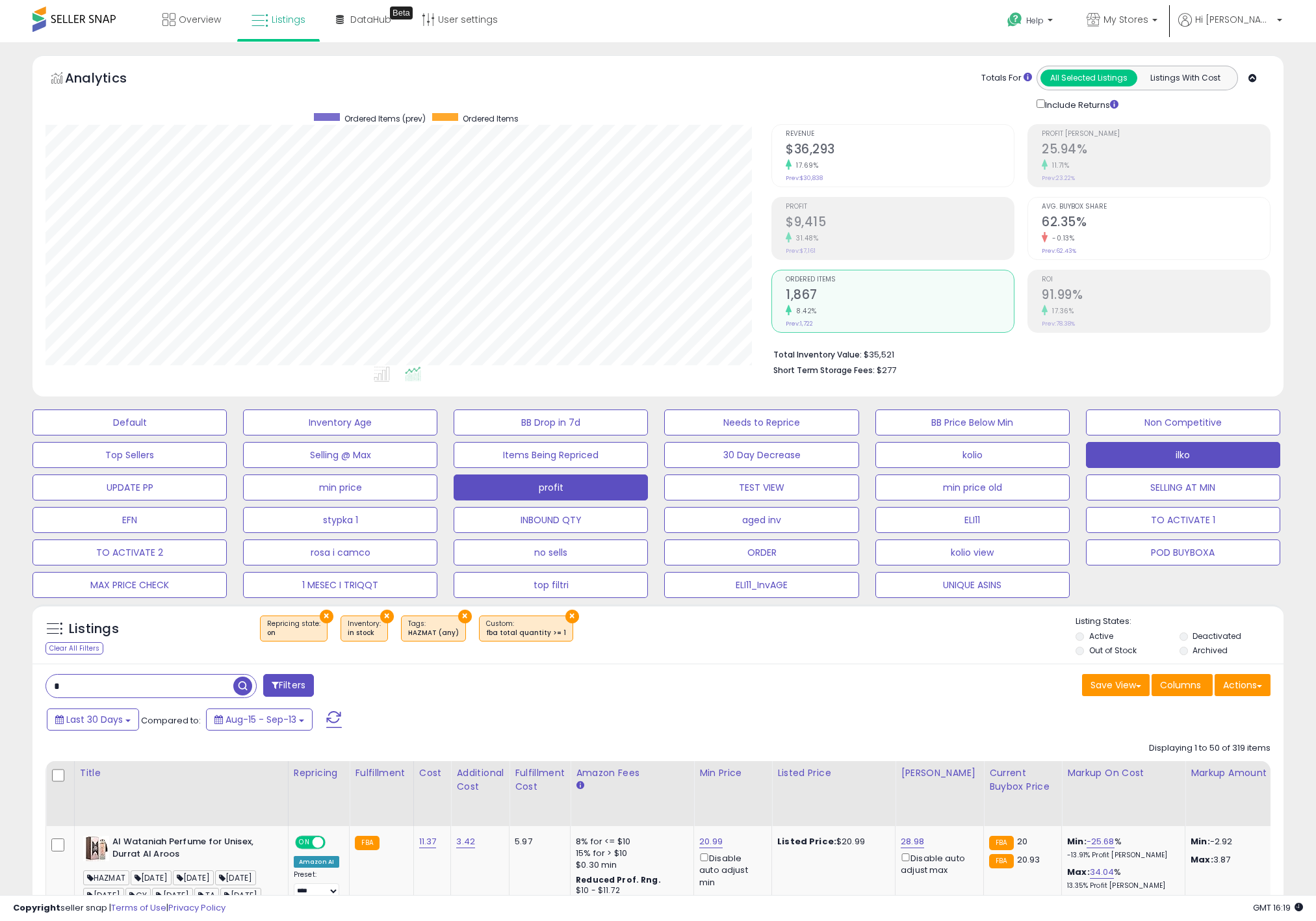
click at [1096, 452] on button "ilko" at bounding box center [1183, 455] width 194 height 26
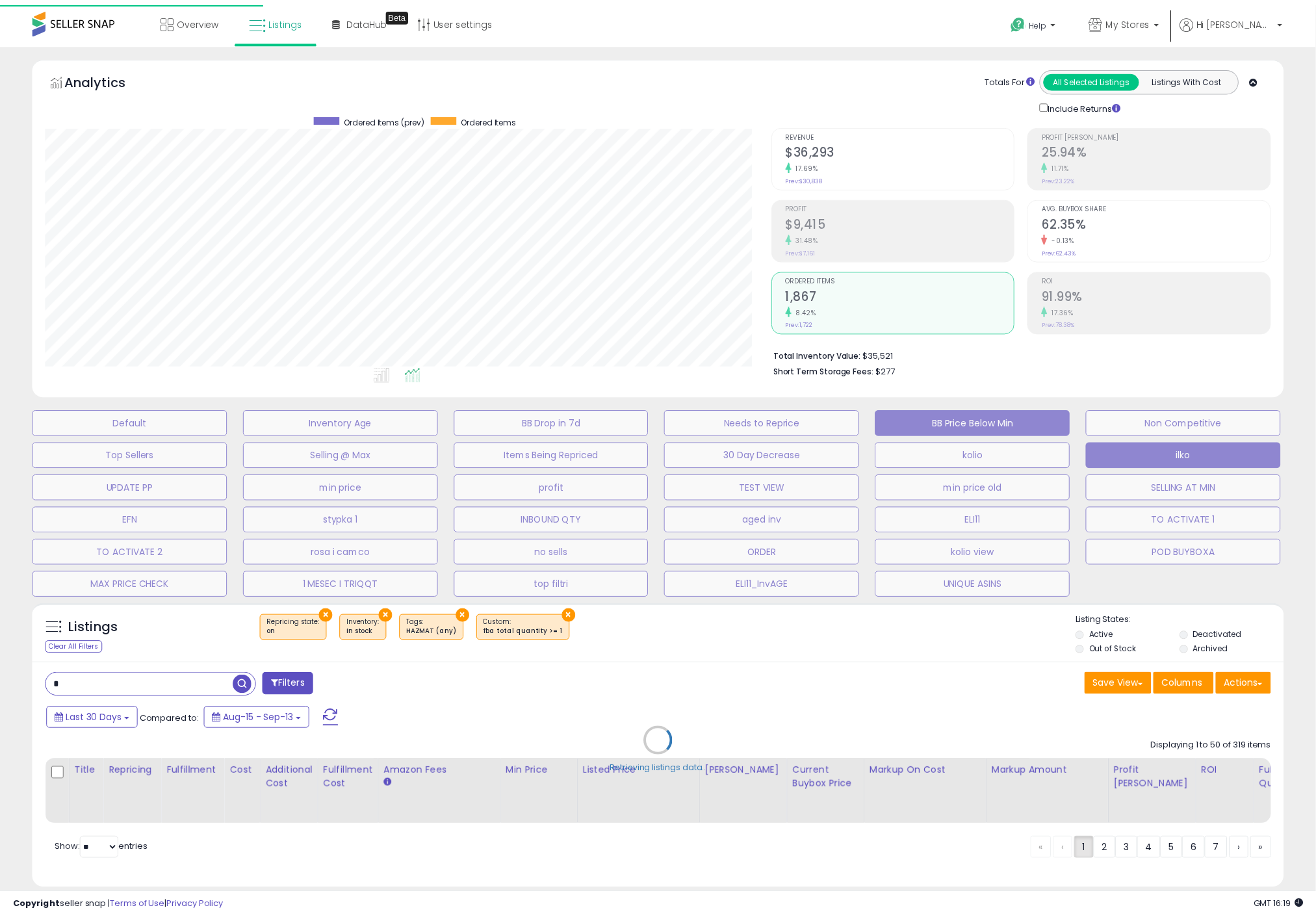
scroll to position [267, 733]
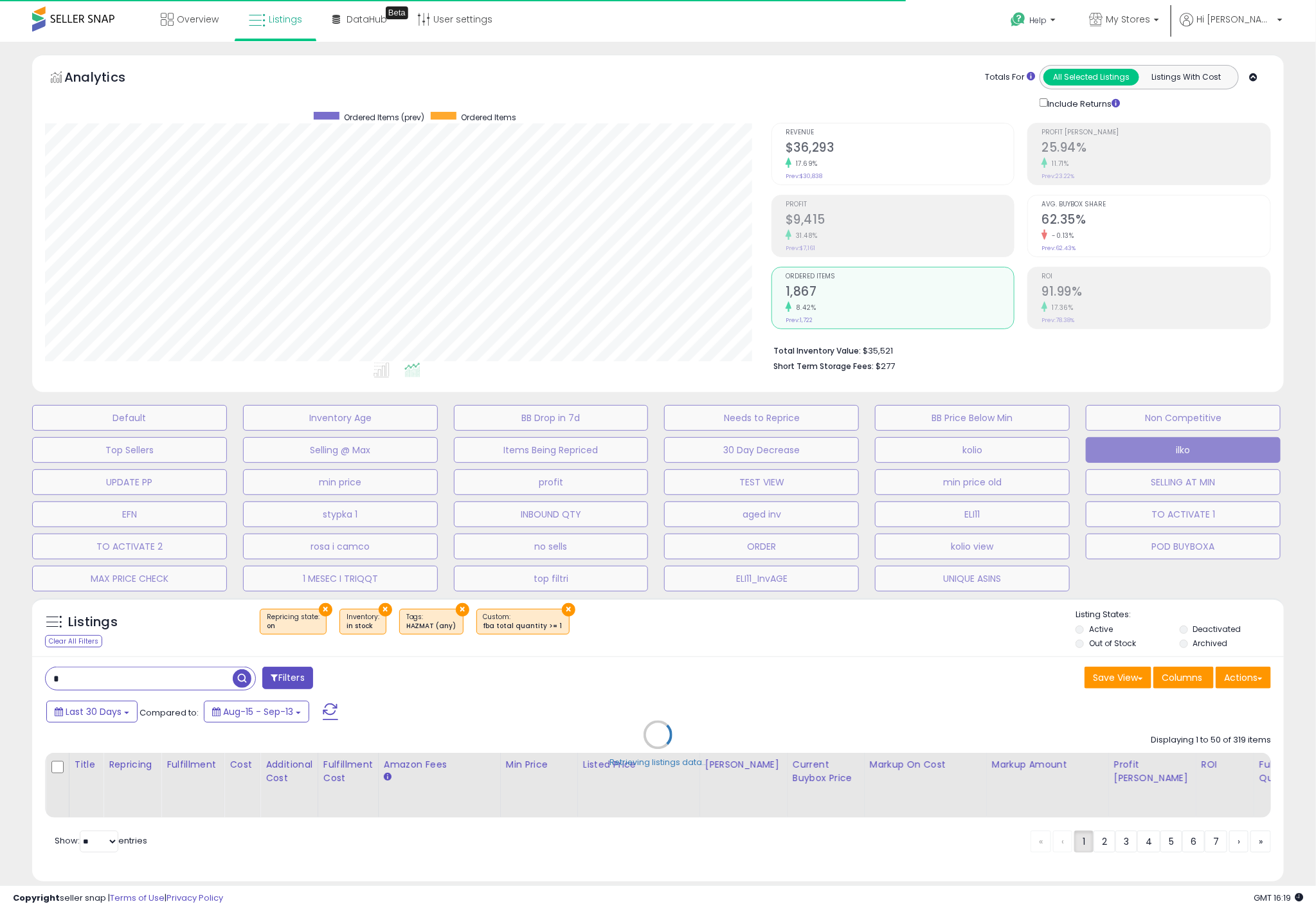
click at [730, 403] on div "Default Inventory Age BB Drop in 7d Needs to Reprice BB Price Below Min Non Com…" at bounding box center [658, 495] width 1284 height 193
click at [623, 403] on div "Default Inventory Age BB Drop in 7d Needs to Reprice BB Price Below Min Non Com…" at bounding box center [658, 495] width 1284 height 193
click at [198, 479] on button "UPDATE PP" at bounding box center [130, 482] width 195 height 26
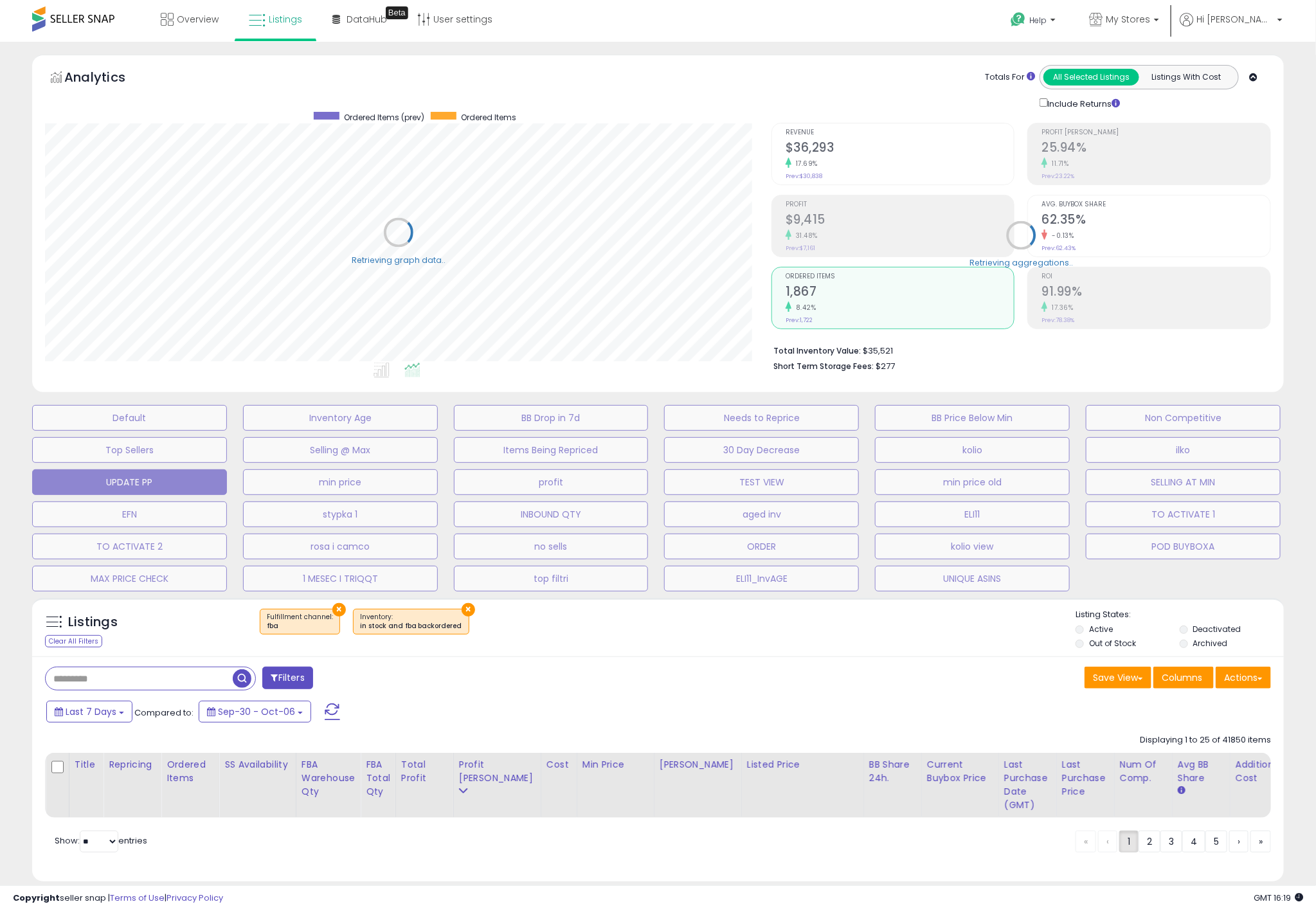
drag, startPoint x: -92, startPoint y: 509, endPoint x: -97, endPoint y: 586, distance: 77.2
click at [0, 586] on html "Unable to login Retrieving listings data.. has not yet accepted the Terms of Us…" at bounding box center [658, 456] width 1316 height 911
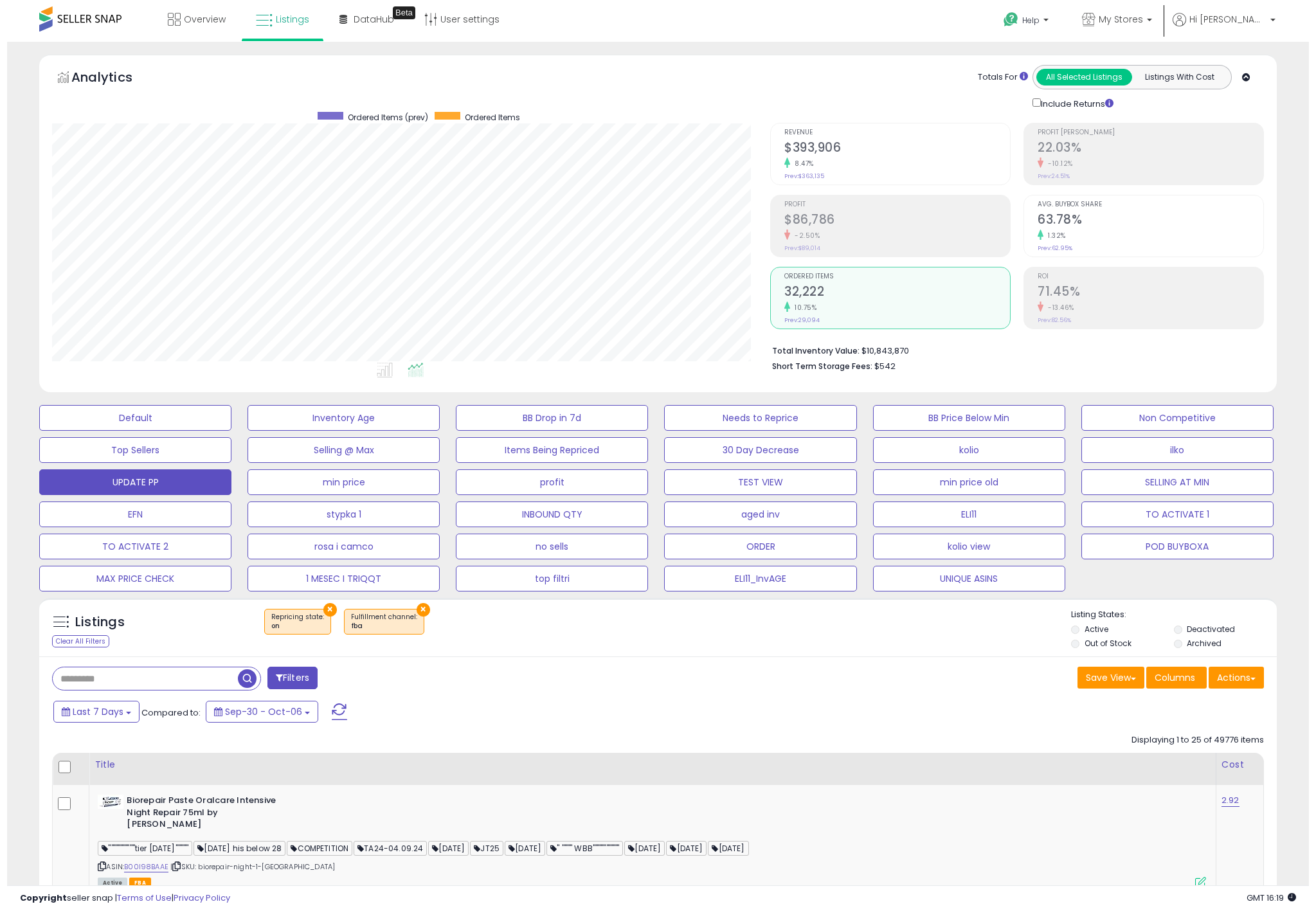
scroll to position [265, 718]
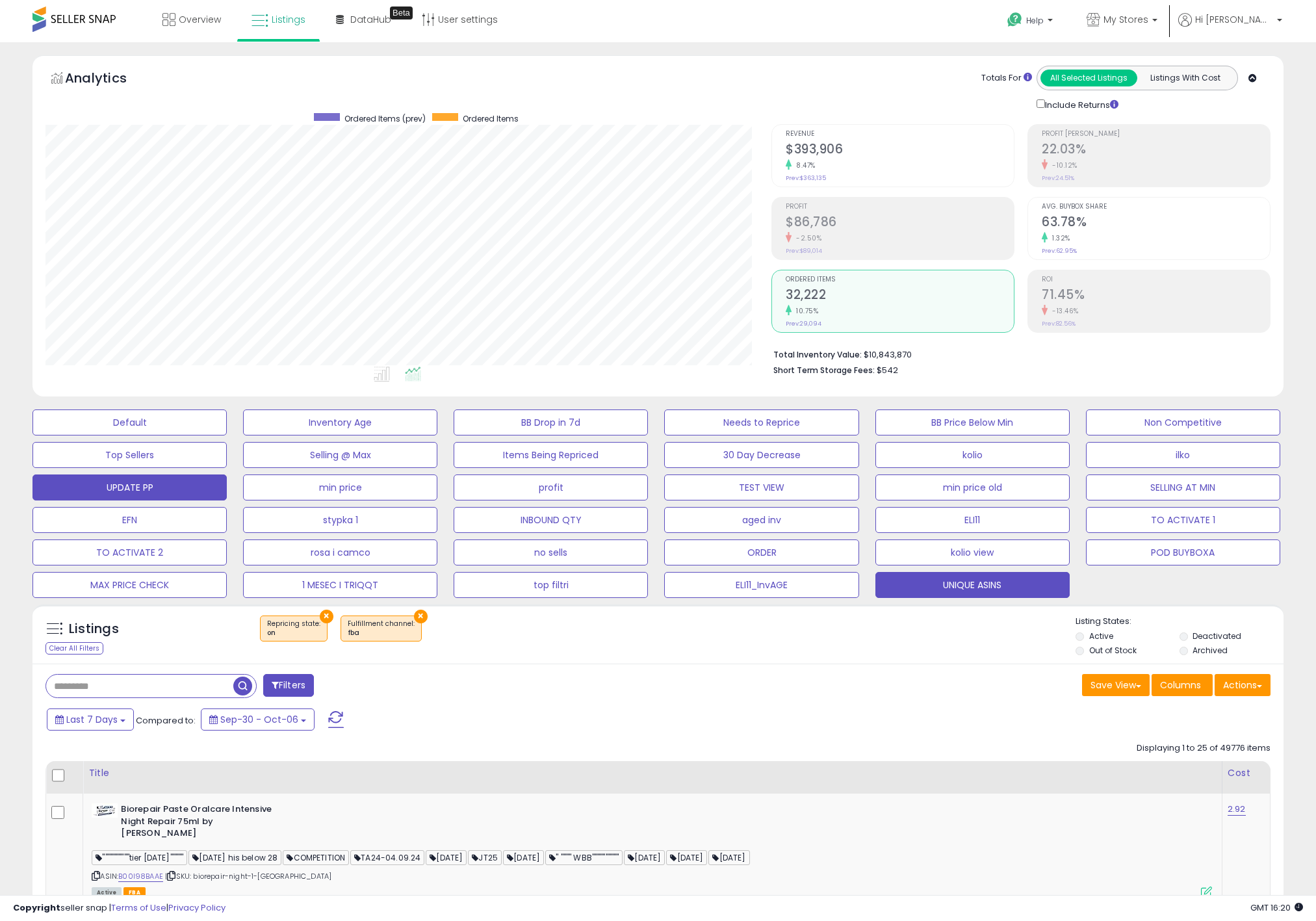
click at [986, 572] on button "UNIQUE ASINS" at bounding box center [972, 585] width 194 height 26
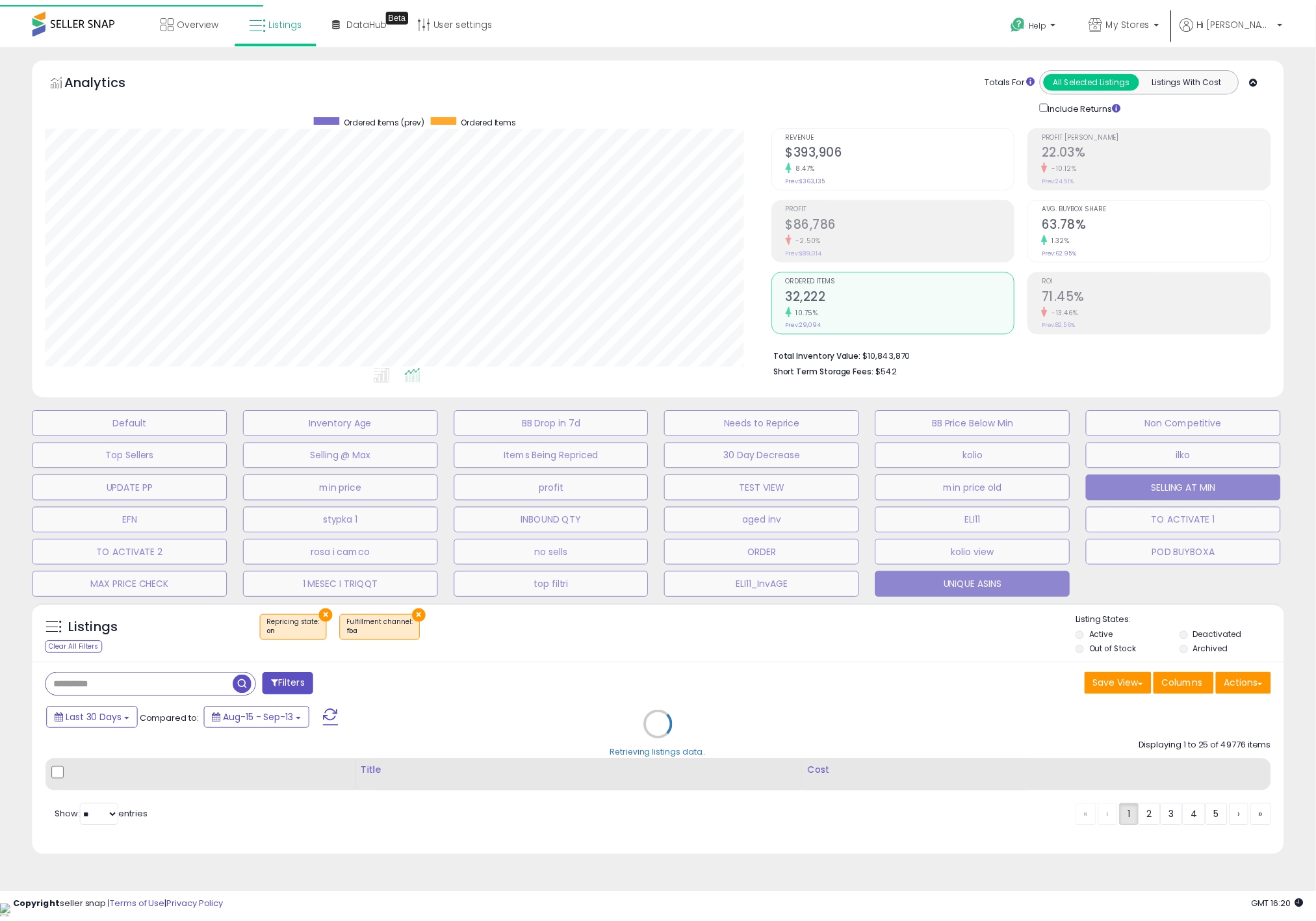
scroll to position [267, 733]
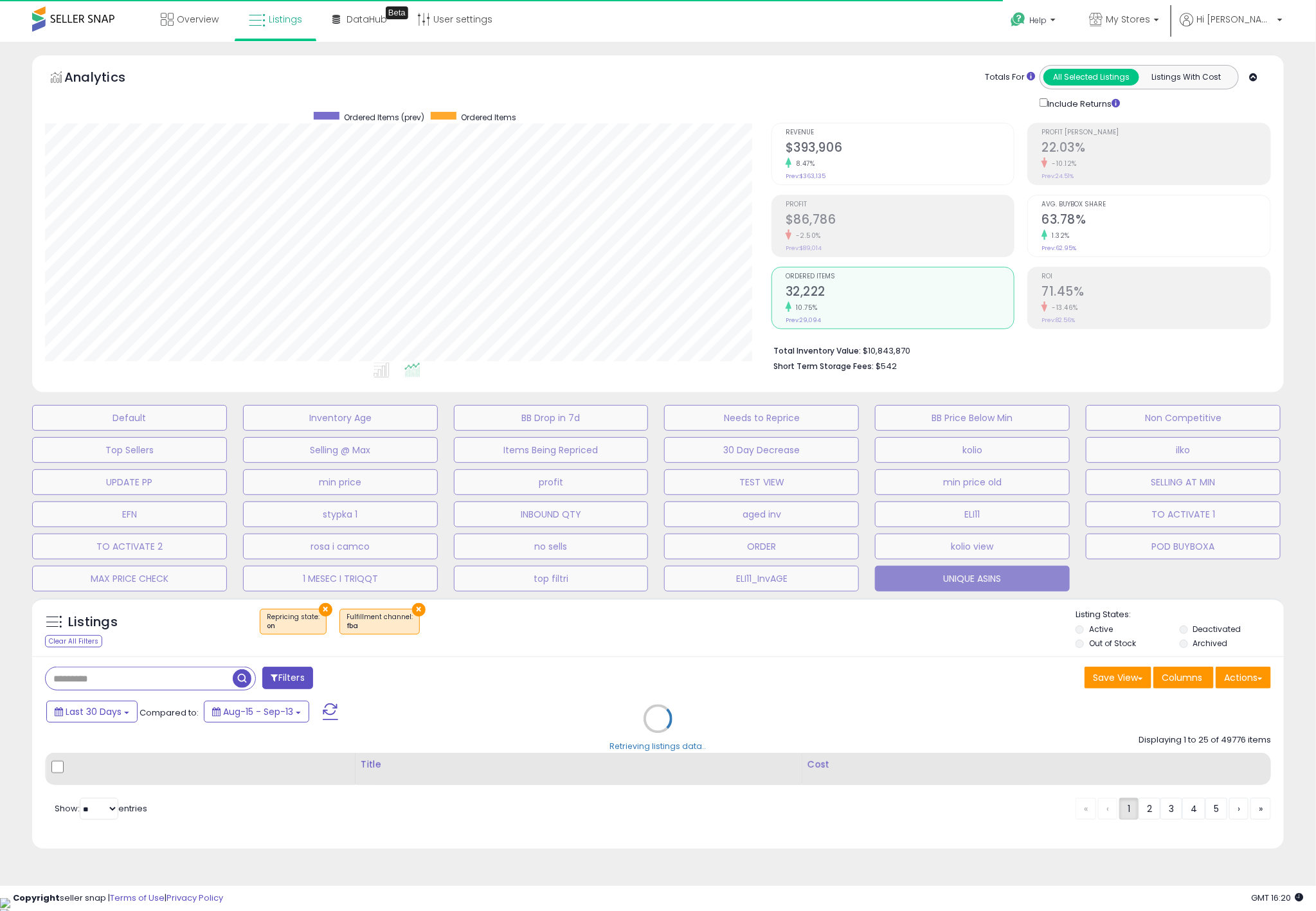
click at [402, 560] on div "Default Inventory Age BB Drop in 7d Needs to Reprice BB Price Below Min Non Com…" at bounding box center [658, 495] width 1284 height 193
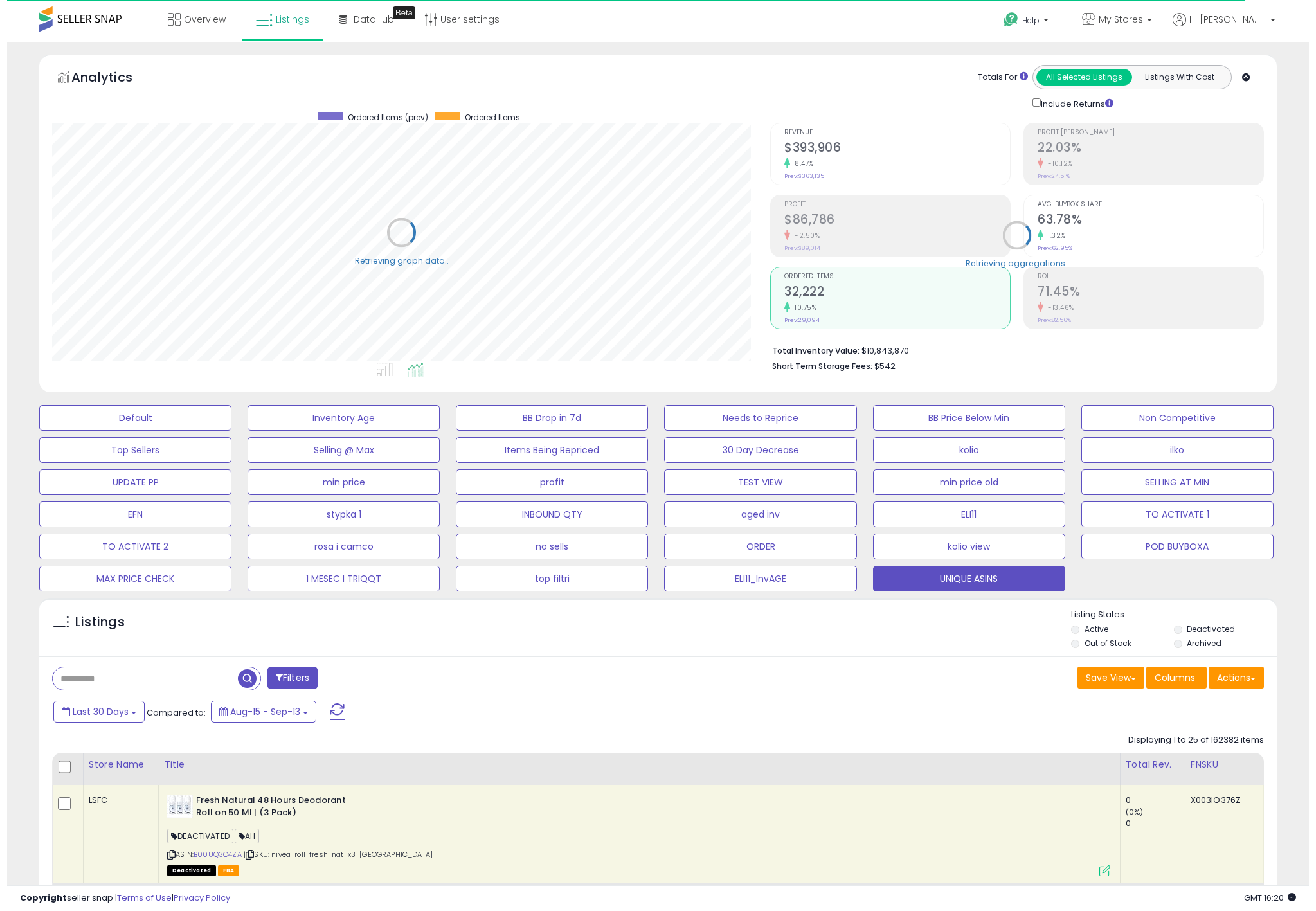
scroll to position [642552, 642151]
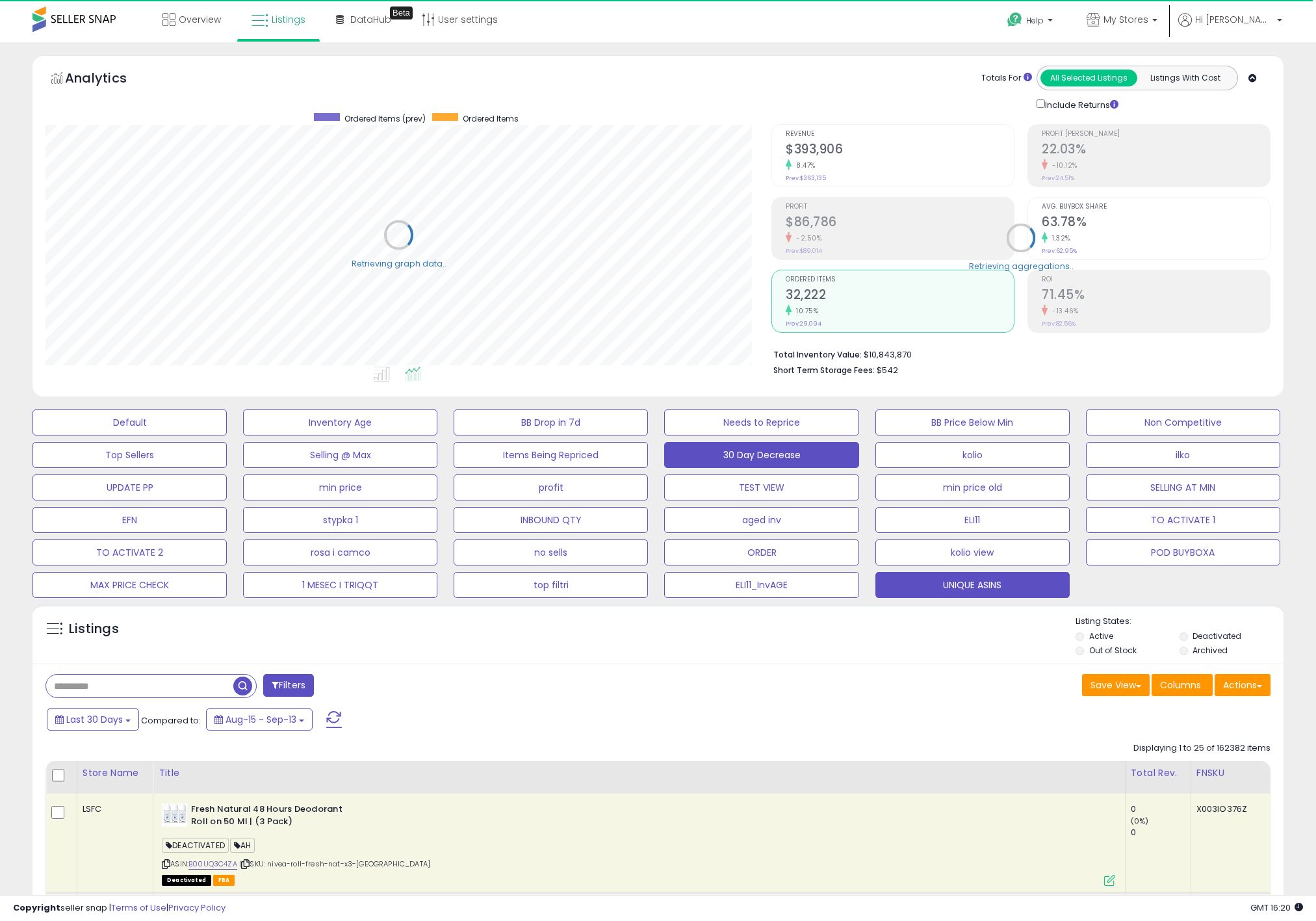
click at [745, 452] on button "30 Day Decrease" at bounding box center [761, 455] width 194 height 26
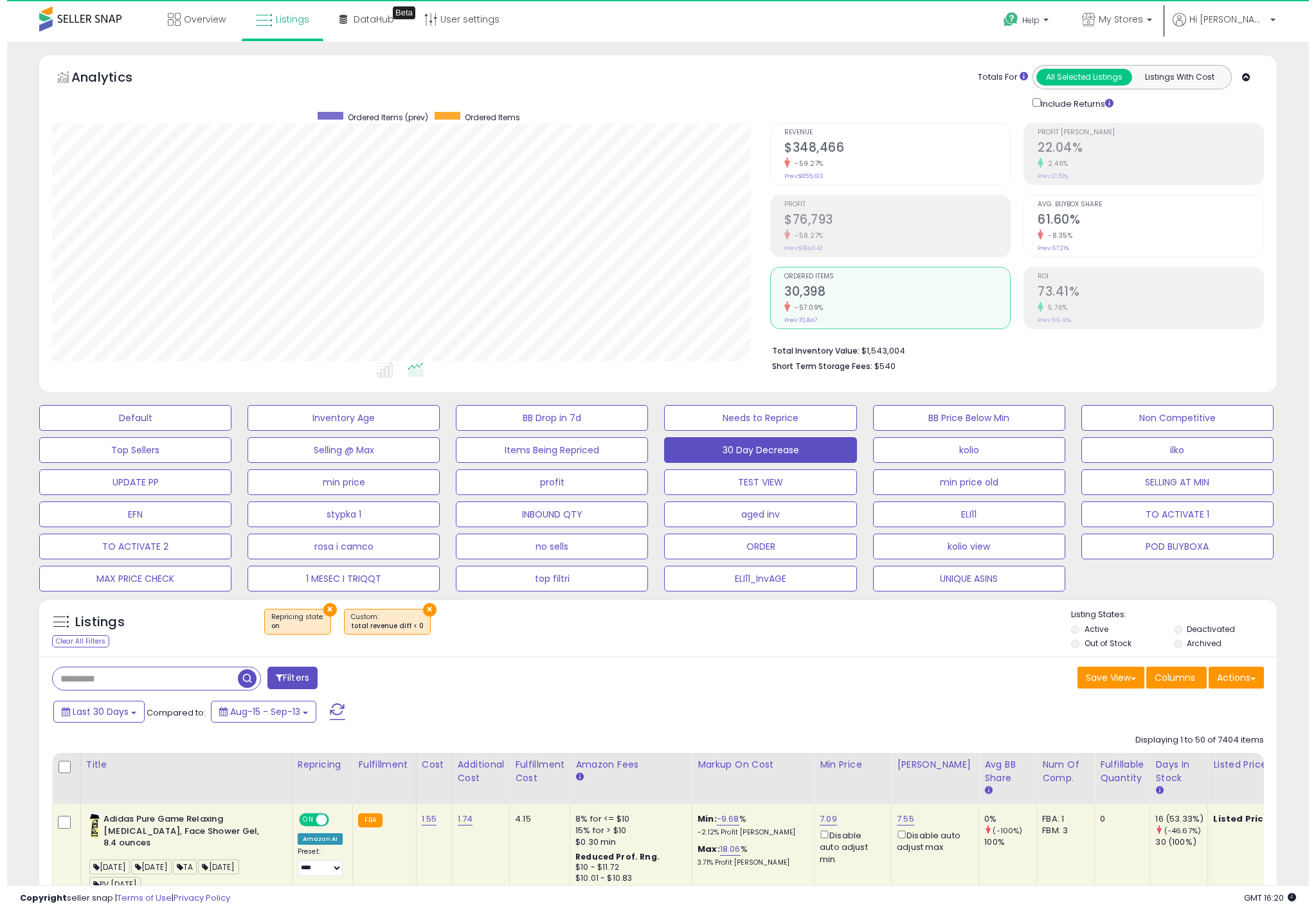
scroll to position [265, 718]
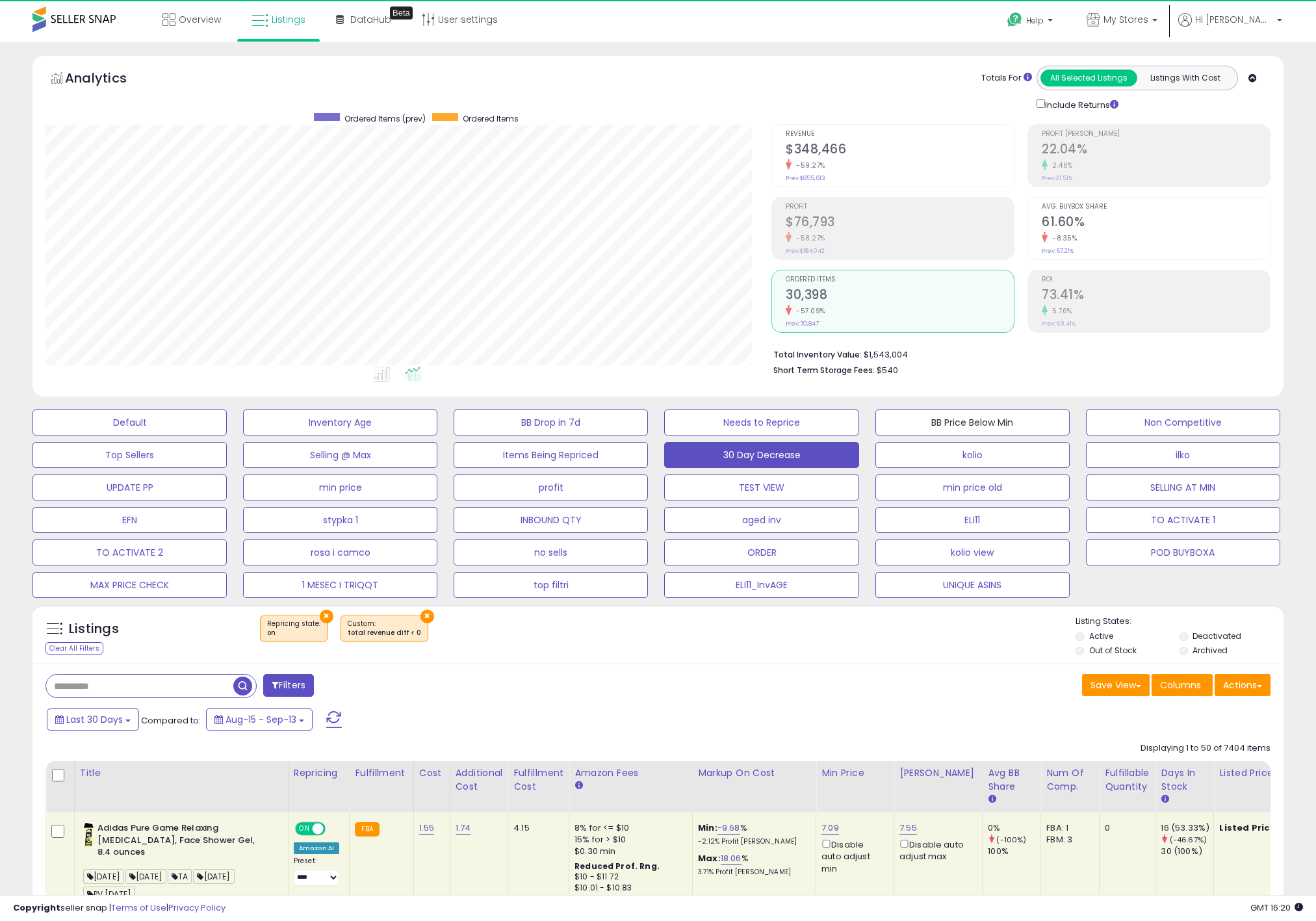
drag, startPoint x: 920, startPoint y: 428, endPoint x: 850, endPoint y: 610, distance: 195.0
click at [921, 426] on button "BB Price Below Min" at bounding box center [972, 422] width 194 height 26
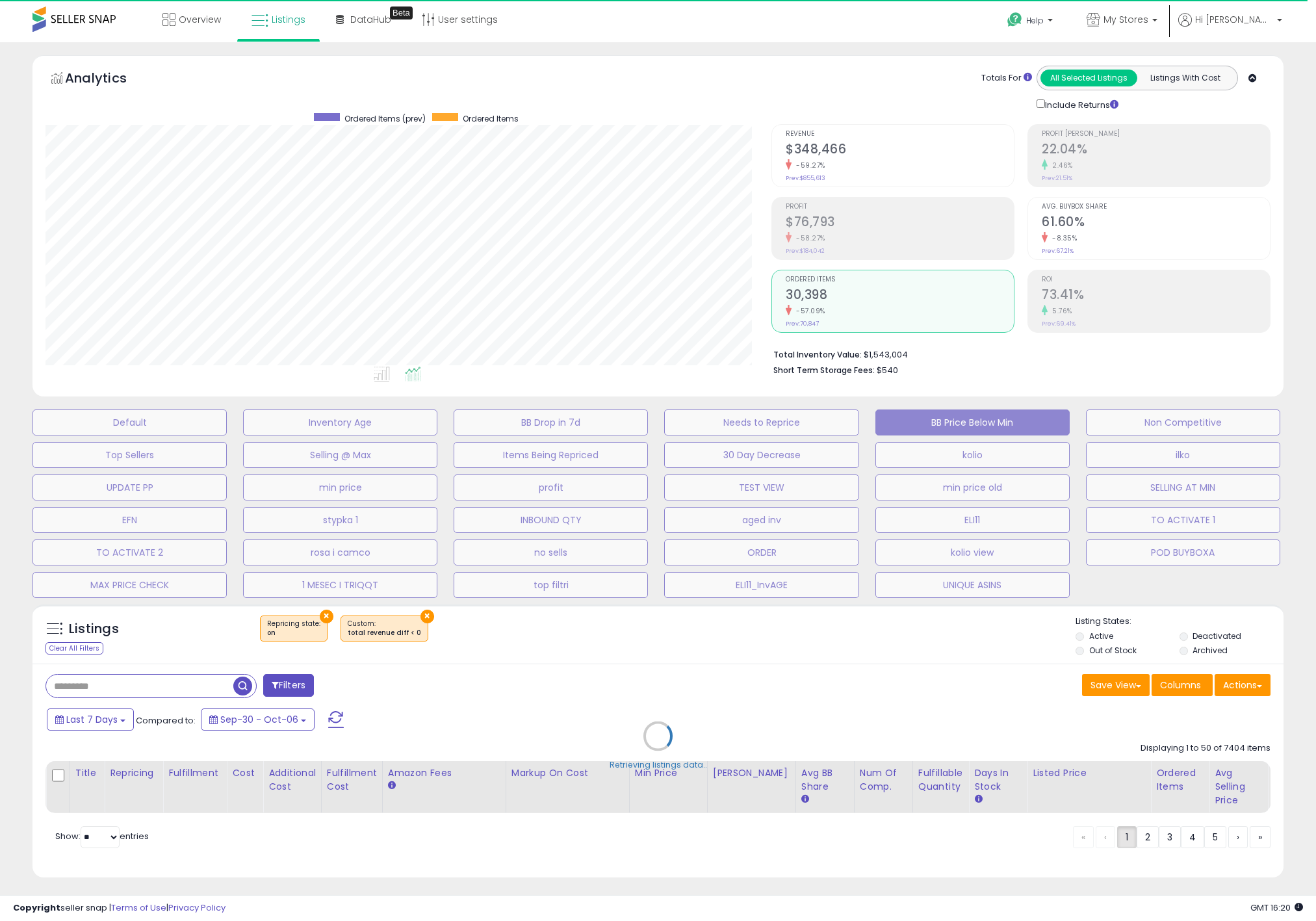
click at [152, 568] on div "Default Inventory Age BB Drop in 7d Needs to Reprice BB Price Below Min Non Com…" at bounding box center [658, 501] width 1283 height 195
click at [151, 596] on button "MAX PRICE CHECK" at bounding box center [130, 585] width 194 height 26
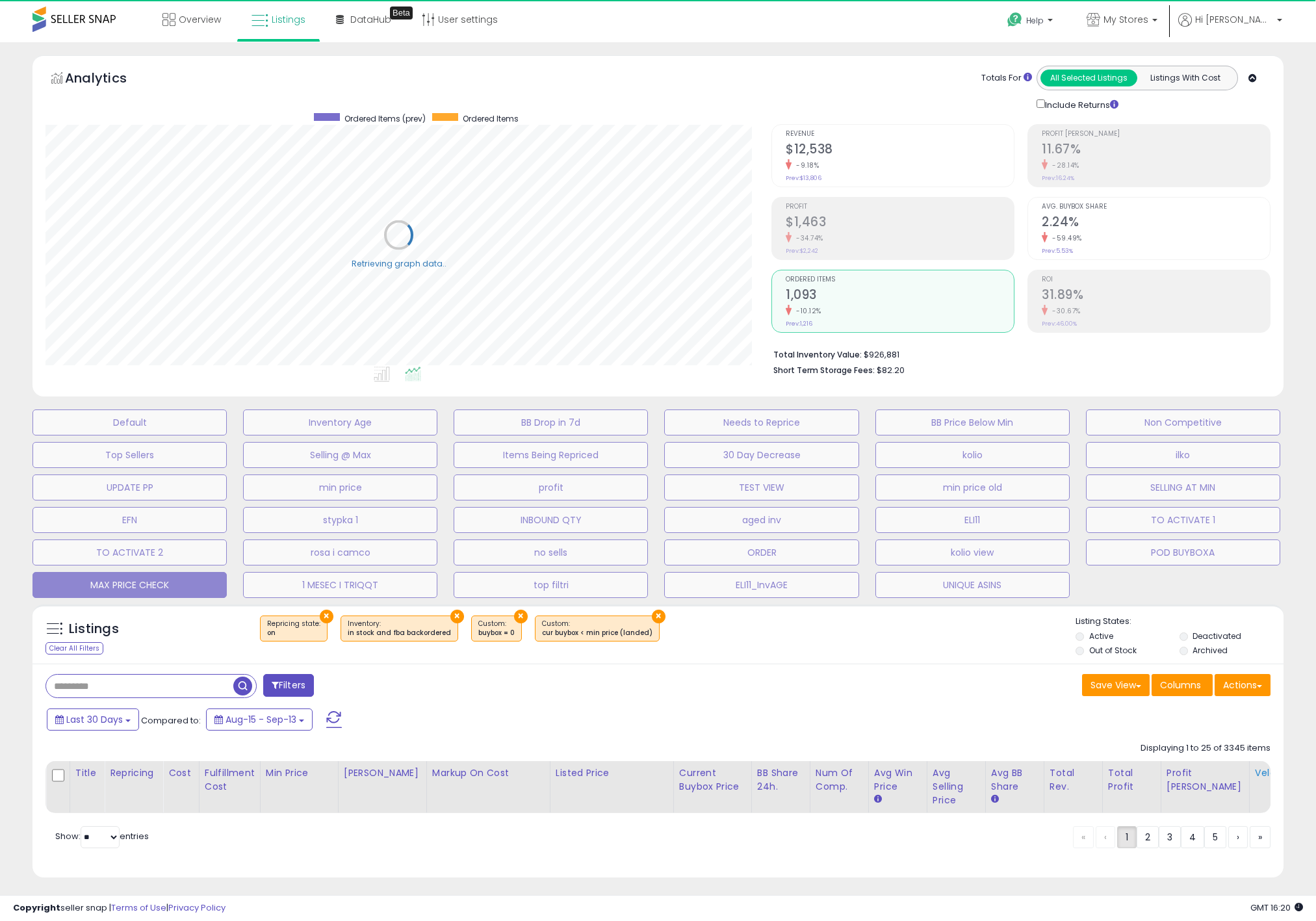
drag, startPoint x: 1186, startPoint y: 844, endPoint x: 1244, endPoint y: 802, distance: 71.6
click at [1188, 845] on link "4" at bounding box center [1193, 837] width 23 height 22
click at [1182, 513] on button "TO ACTIVATE 1" at bounding box center [1183, 520] width 194 height 26
click at [1107, 503] on div "Default Inventory Age BB Drop in 7d Needs to Reprice BB Price Below Min Non Com…" at bounding box center [658, 501] width 1283 height 195
click at [583, 406] on div "Default Inventory Age BB Drop in 7d Needs to Reprice BB Price Below Min Non Com…" at bounding box center [658, 501] width 1283 height 195
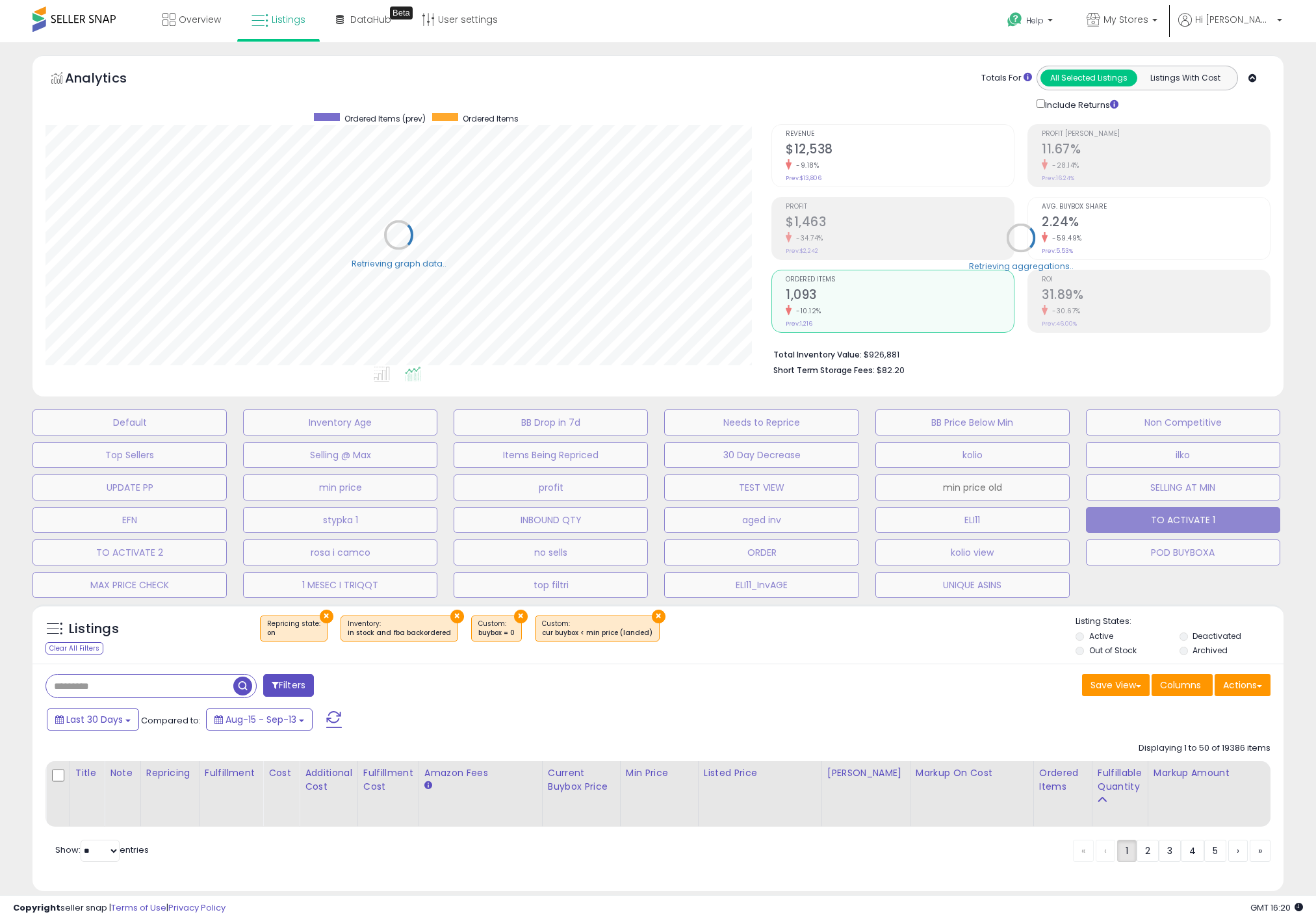
click at [1070, 494] on button "min price old" at bounding box center [972, 487] width 194 height 26
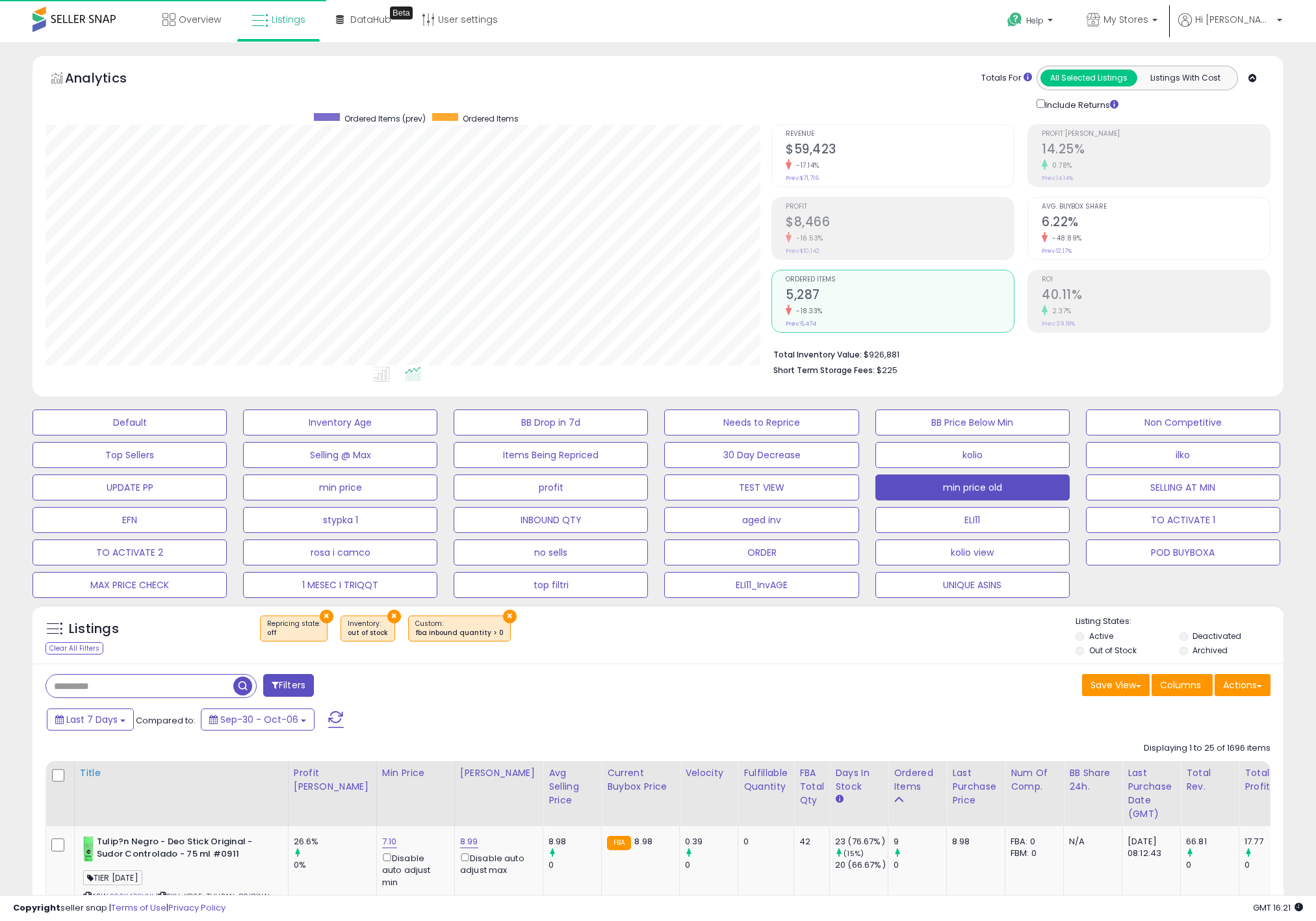
select select "**"
